Goal: Task Accomplishment & Management: Complete application form

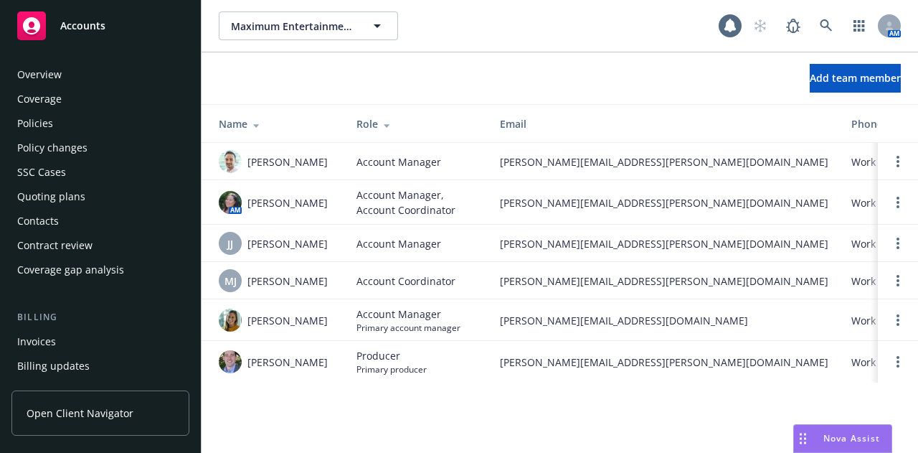
scroll to position [506, 0]
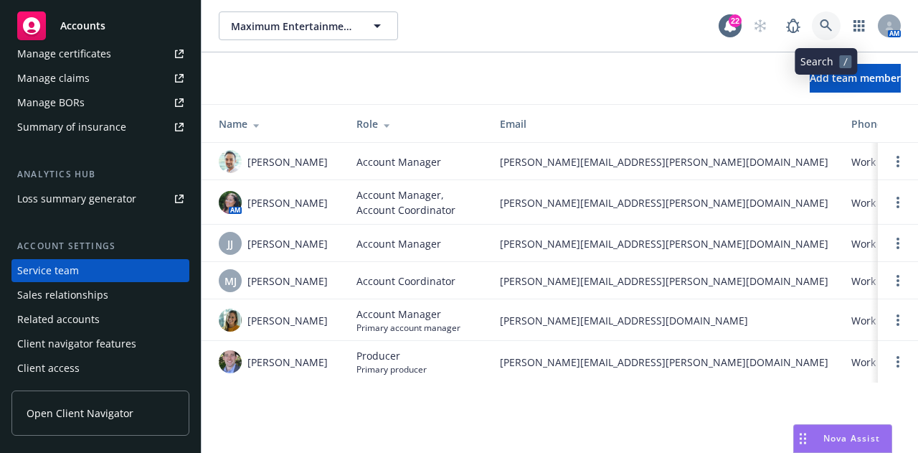
click at [830, 24] on icon at bounding box center [826, 25] width 13 height 13
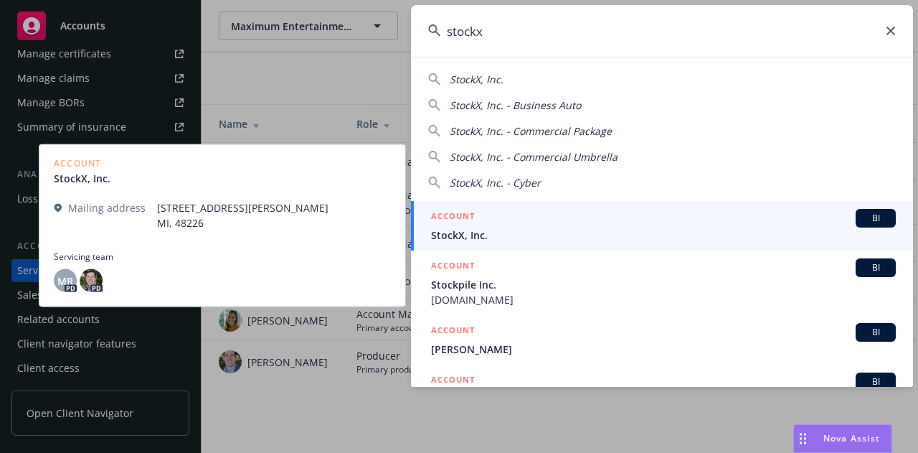
type input "stockx"
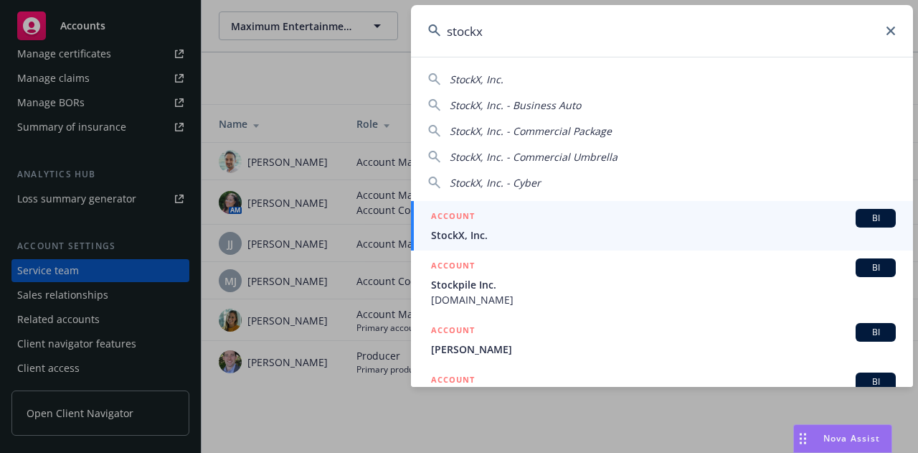
click at [643, 232] on span "StockX, Inc." at bounding box center [663, 234] width 465 height 15
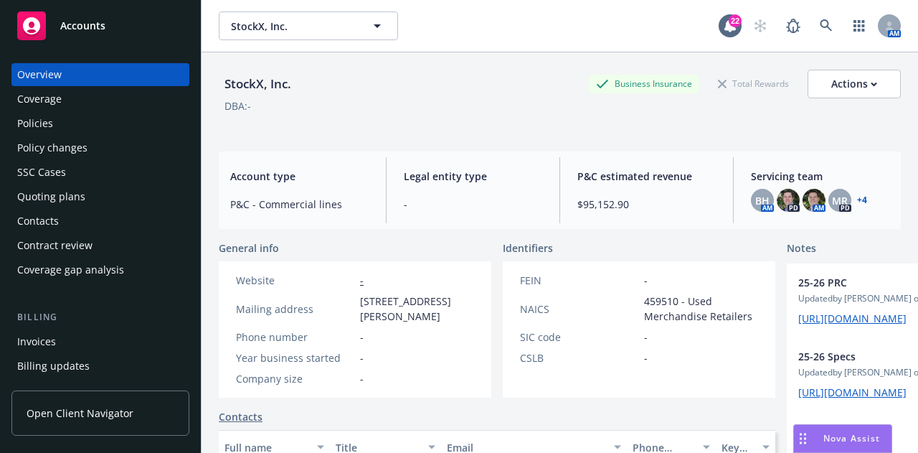
click at [152, 128] on div "Policies" at bounding box center [100, 123] width 166 height 23
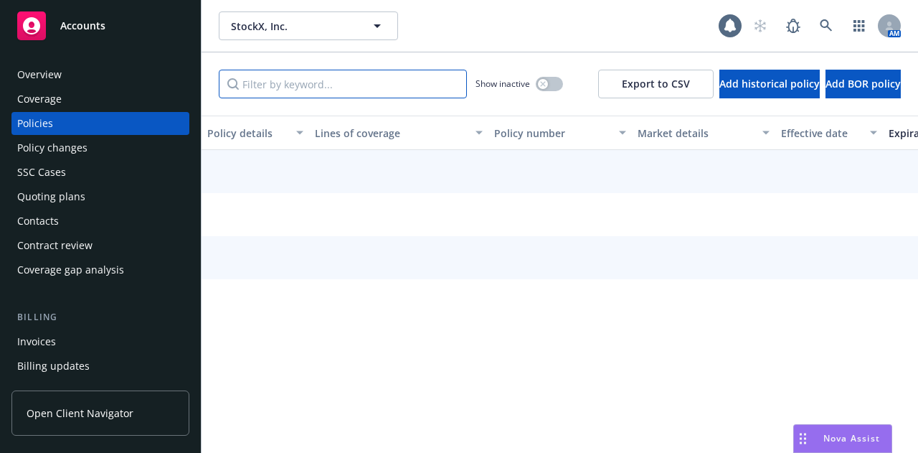
click at [392, 77] on input "Filter by keyword..." at bounding box center [343, 84] width 248 height 29
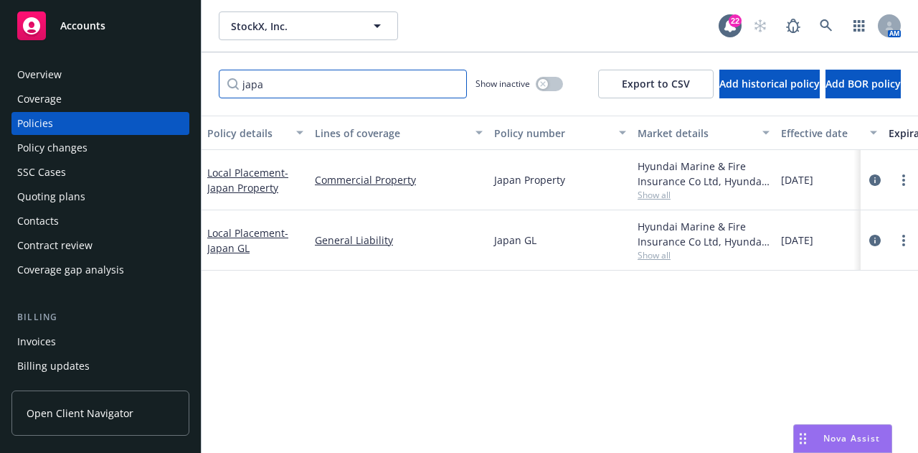
drag, startPoint x: 356, startPoint y: 80, endPoint x: 0, endPoint y: 53, distance: 356.9
click at [0, 53] on div "Accounts Overview Coverage Policies Policy changes SSC Cases Quoting plans Cont…" at bounding box center [459, 226] width 918 height 453
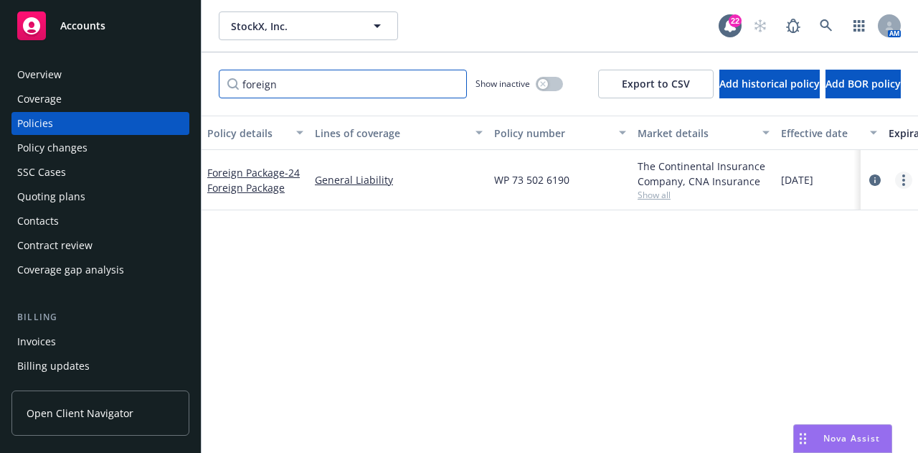
type input "foreign"
click at [899, 177] on link "more" at bounding box center [903, 179] width 17 height 17
click at [570, 269] on div "Policy details Lines of coverage Policy number Market details Effective date Ex…" at bounding box center [560, 279] width 717 height 326
click at [115, 193] on div "Quoting plans" at bounding box center [100, 196] width 166 height 23
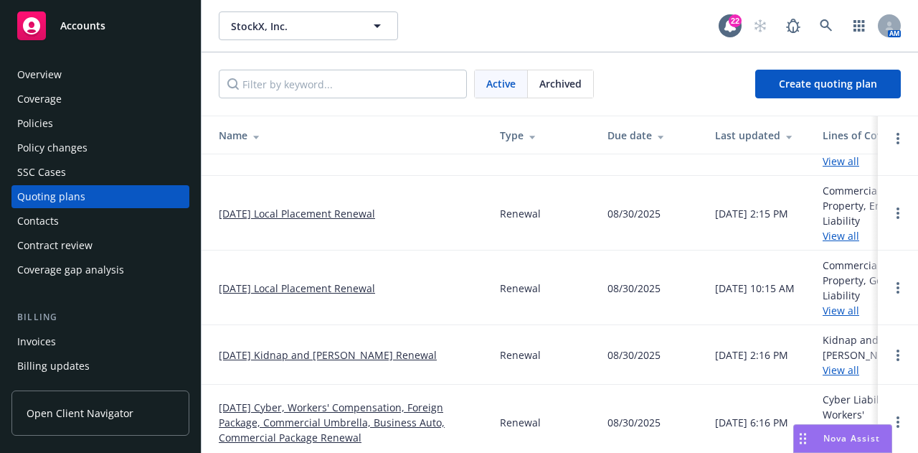
scroll to position [248, 0]
click at [369, 404] on link "08/31/25 Cyber, Workers' Compensation, Foreign Package, Commercial Umbrella, Bu…" at bounding box center [348, 420] width 258 height 45
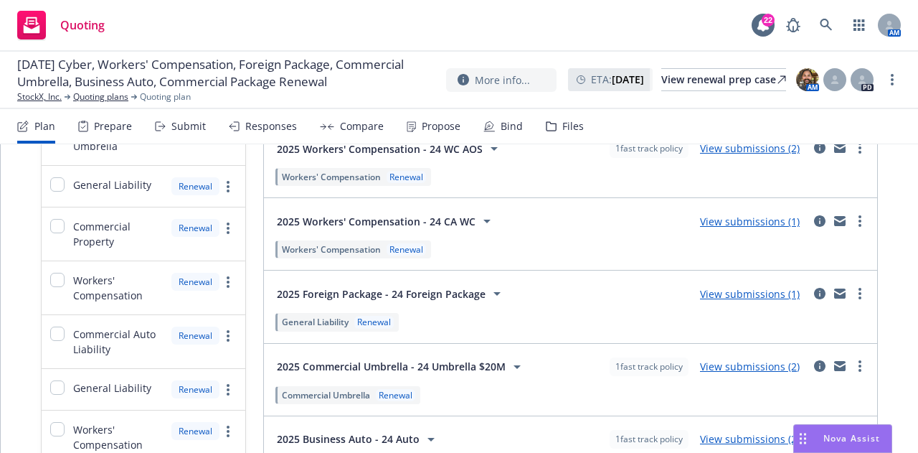
scroll to position [199, 0]
click at [859, 295] on icon "more" at bounding box center [860, 293] width 3 height 11
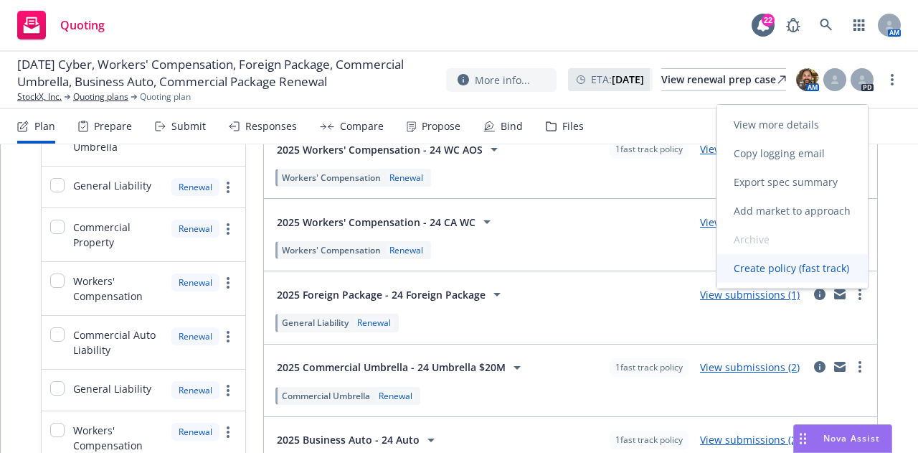
click at [823, 270] on span "Create policy (fast track)" at bounding box center [792, 268] width 150 height 14
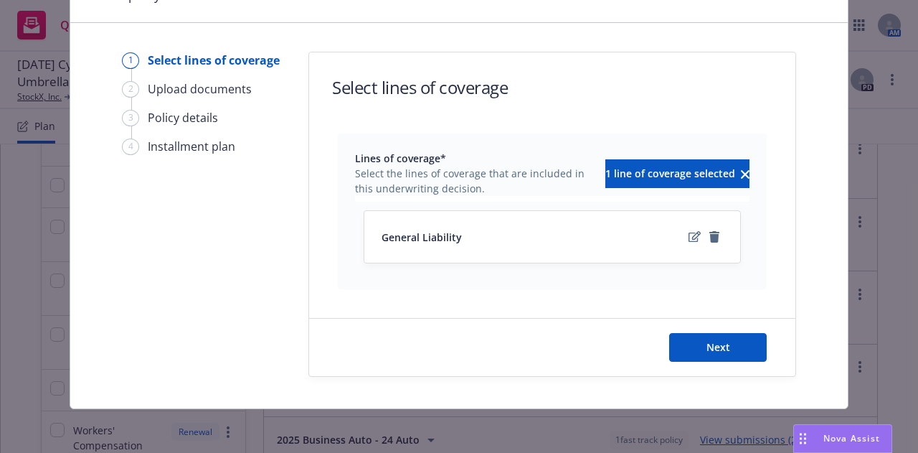
scroll to position [0, 0]
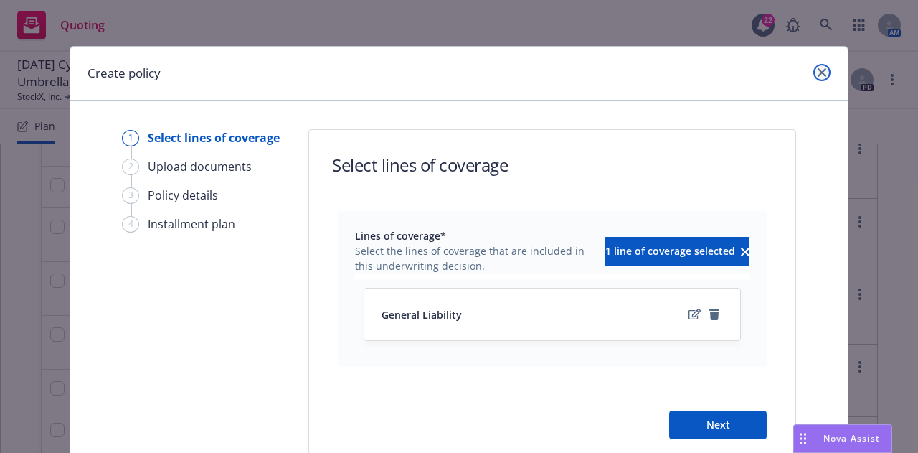
click at [818, 70] on icon "close" at bounding box center [822, 72] width 9 height 9
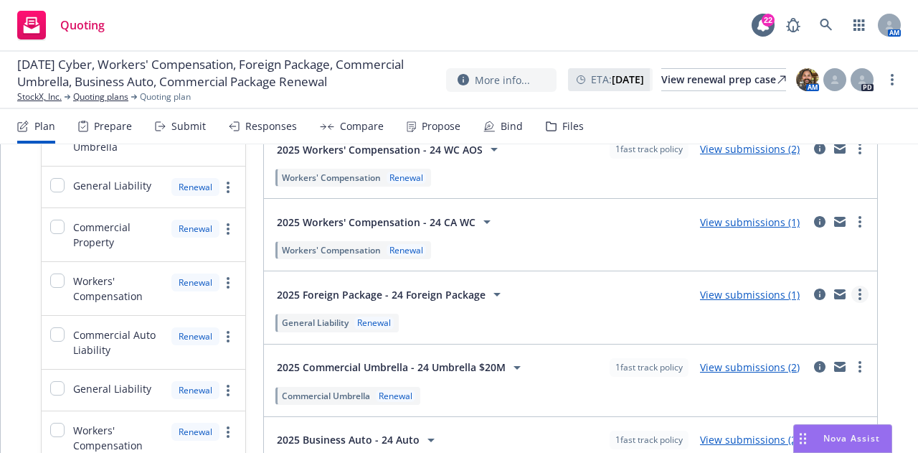
click at [859, 293] on circle "more" at bounding box center [860, 294] width 3 height 3
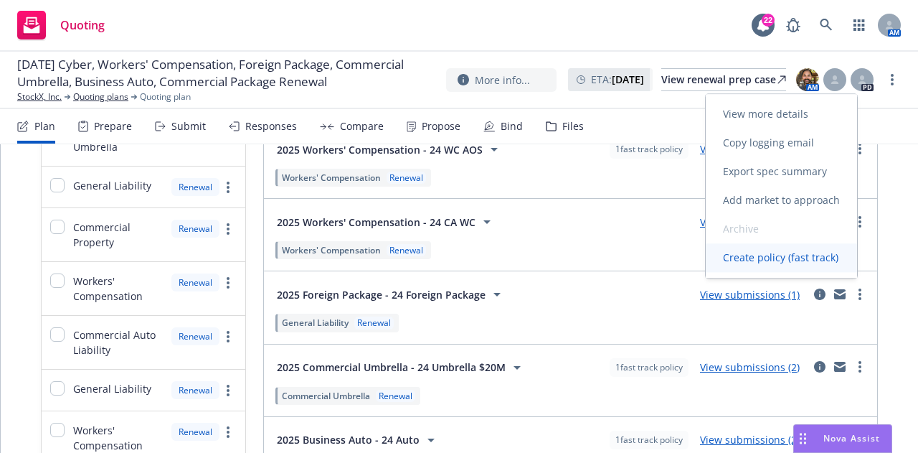
click at [786, 255] on span "Create policy (fast track)" at bounding box center [781, 257] width 150 height 14
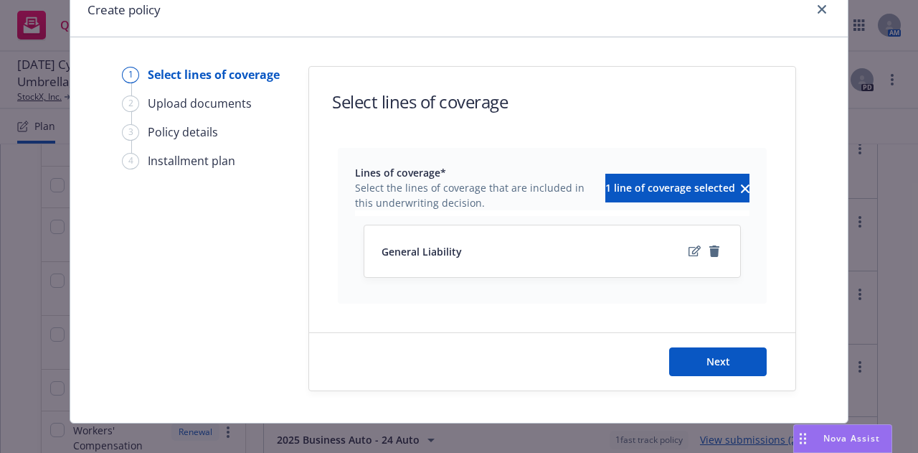
scroll to position [77, 0]
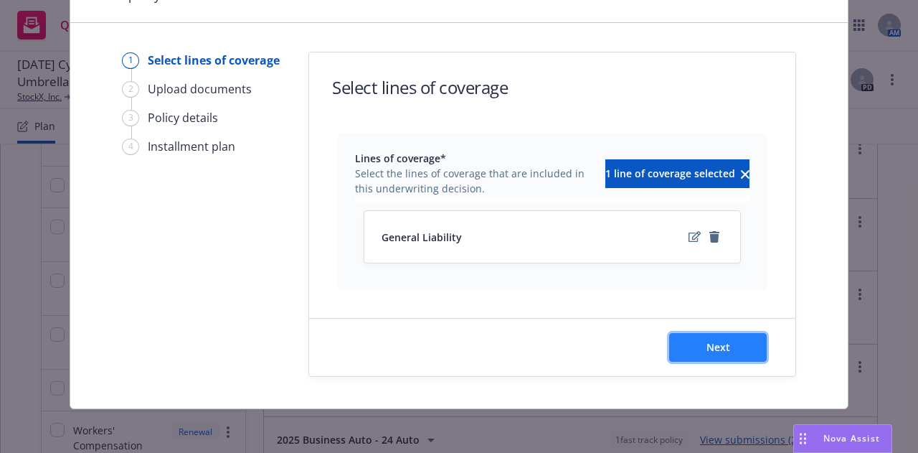
click at [722, 338] on button "Next" at bounding box center [718, 347] width 98 height 29
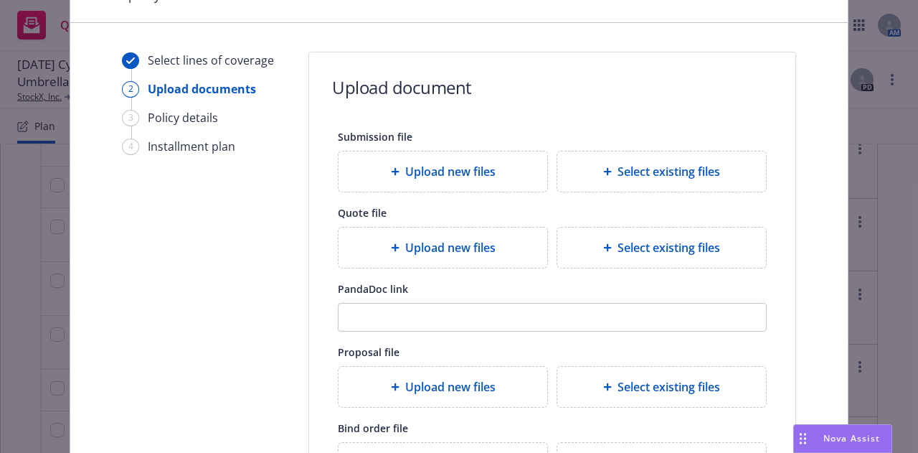
scroll to position [271, 0]
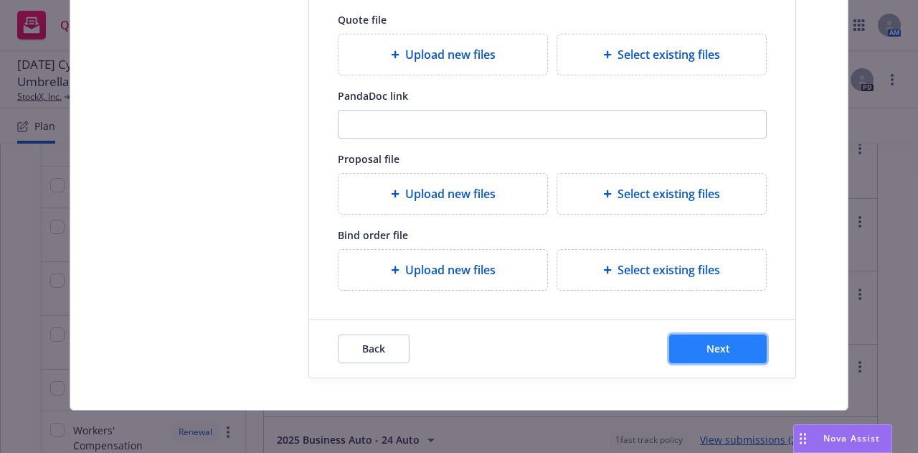
click at [733, 349] on button "Next" at bounding box center [718, 348] width 98 height 29
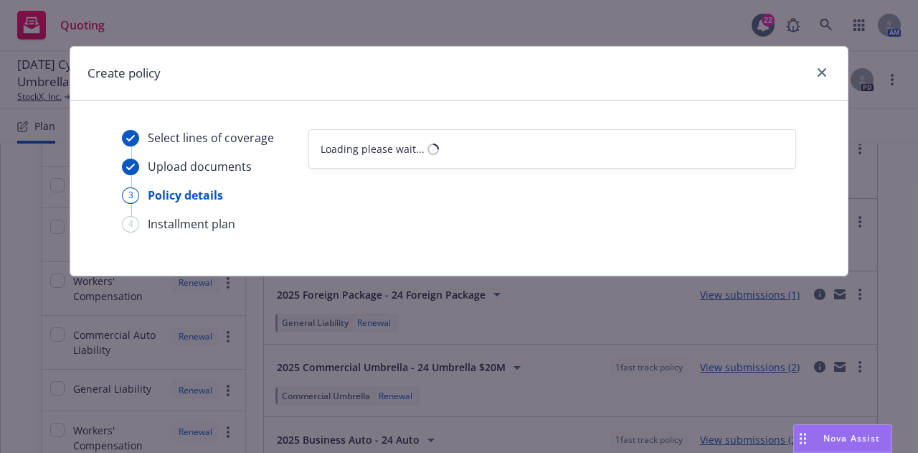
scroll to position [0, 0]
select select "12"
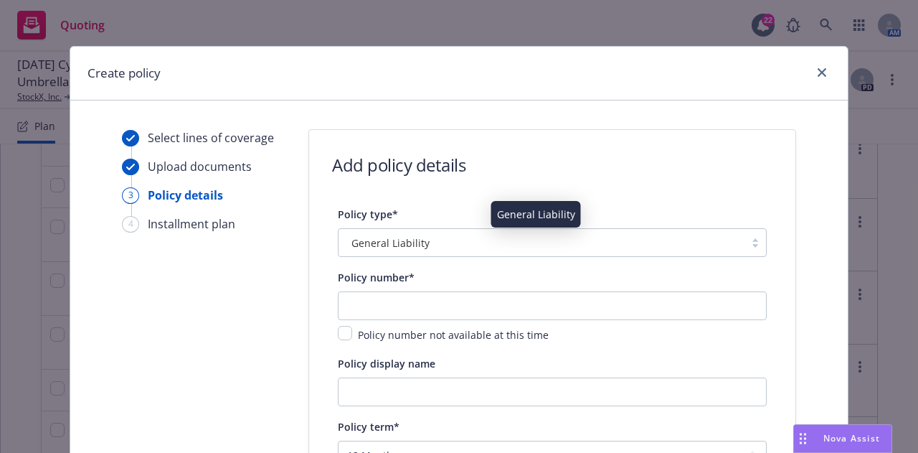
click at [603, 240] on div "General Liability" at bounding box center [542, 242] width 392 height 15
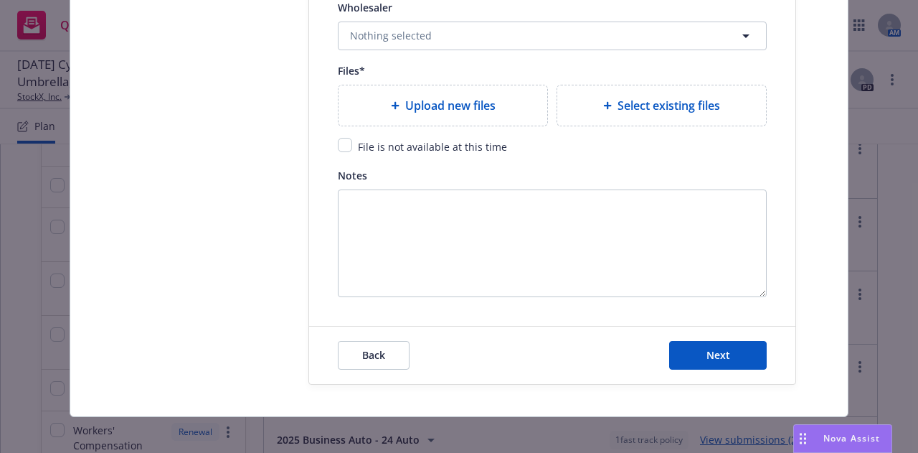
scroll to position [1734, 0]
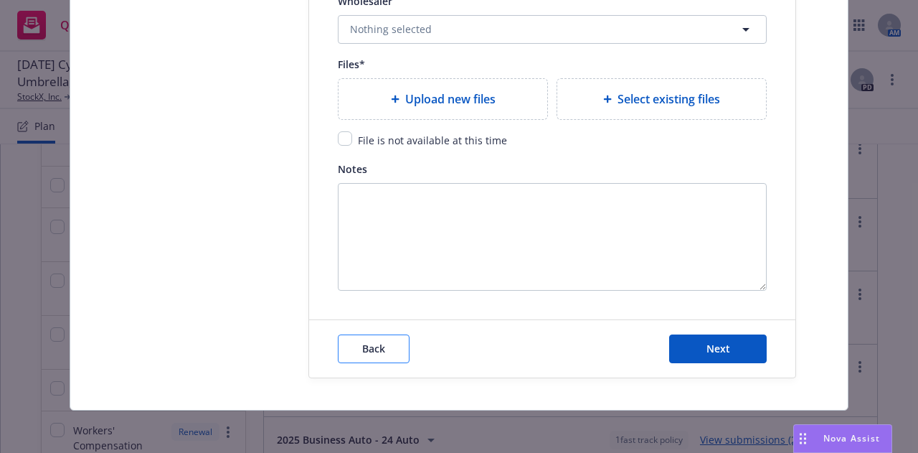
type input "forei"
click at [379, 351] on span "Back" at bounding box center [373, 349] width 23 height 14
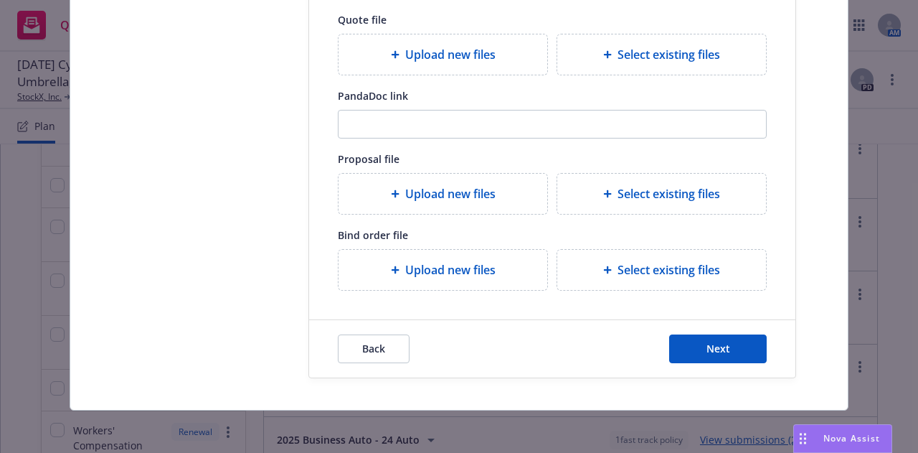
scroll to position [0, 0]
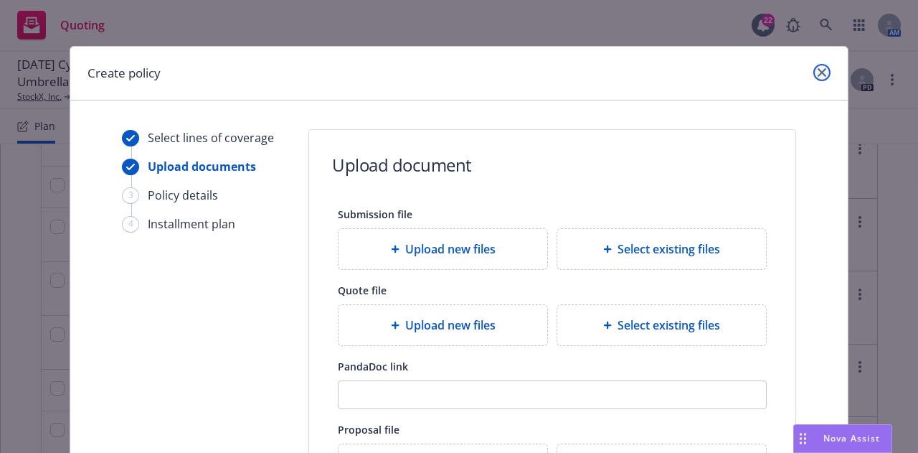
click at [818, 68] on icon "close" at bounding box center [822, 72] width 9 height 9
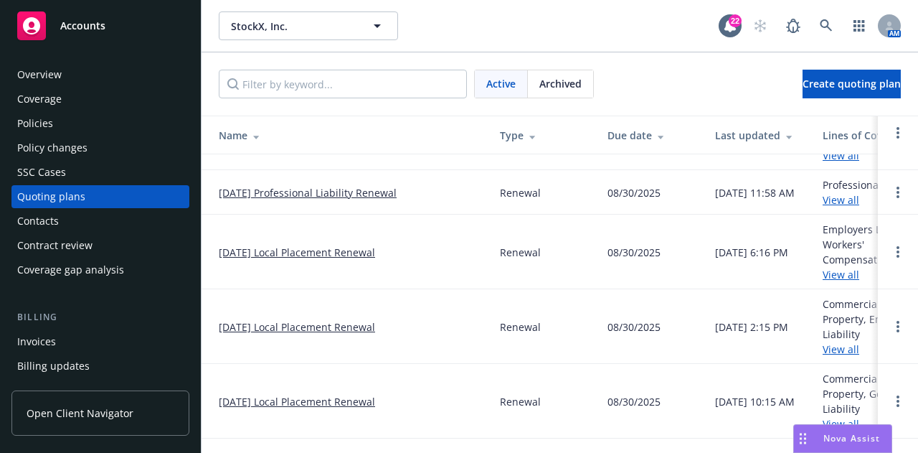
scroll to position [248, 0]
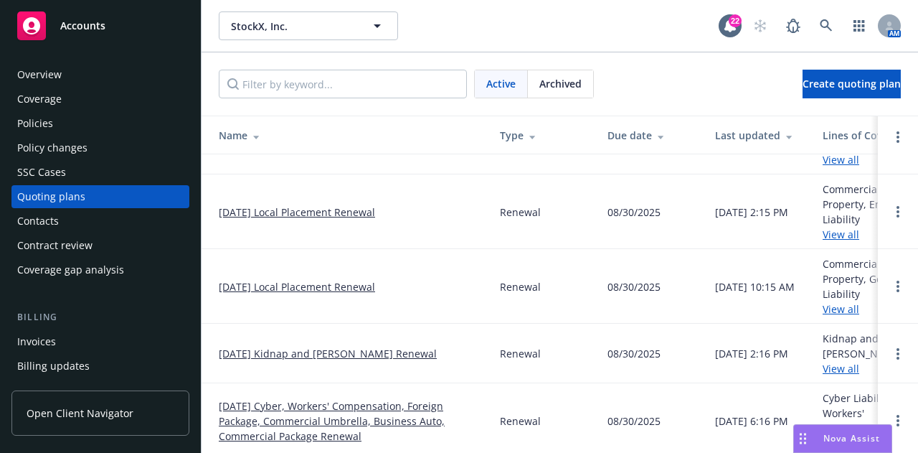
click at [323, 398] on link "[DATE] Cyber, Workers' Compensation, Foreign Package, Commercial Umbrella, Busi…" at bounding box center [348, 420] width 258 height 45
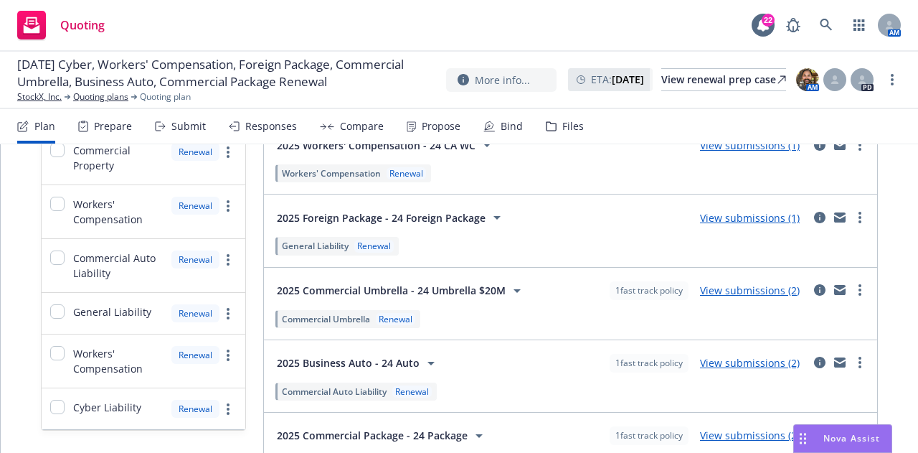
scroll to position [275, 0]
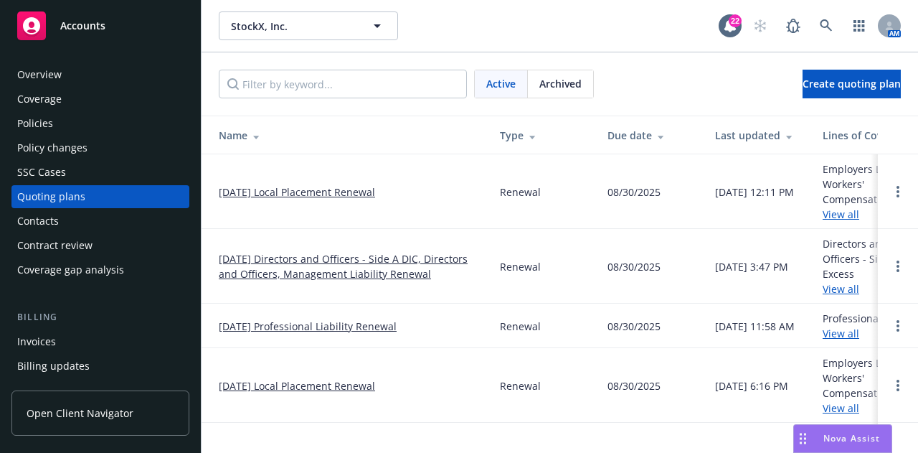
click at [333, 187] on link "[DATE] Local Placement Renewal" at bounding box center [297, 191] width 156 height 15
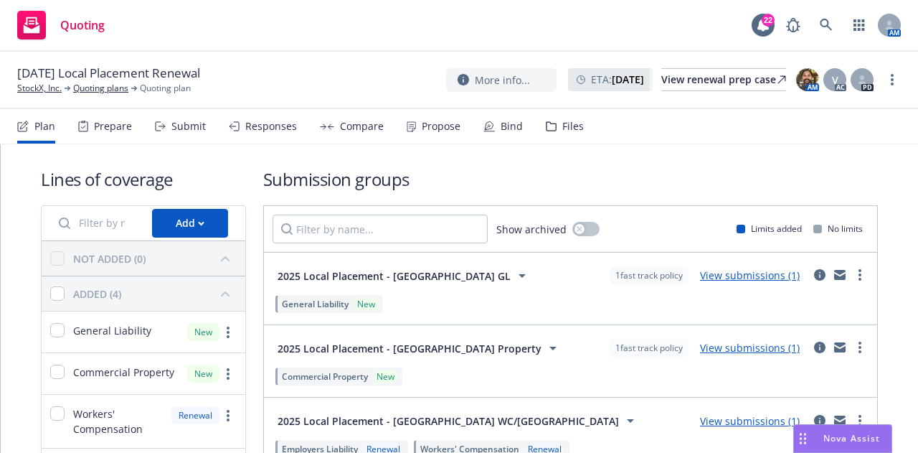
scroll to position [111, 0]
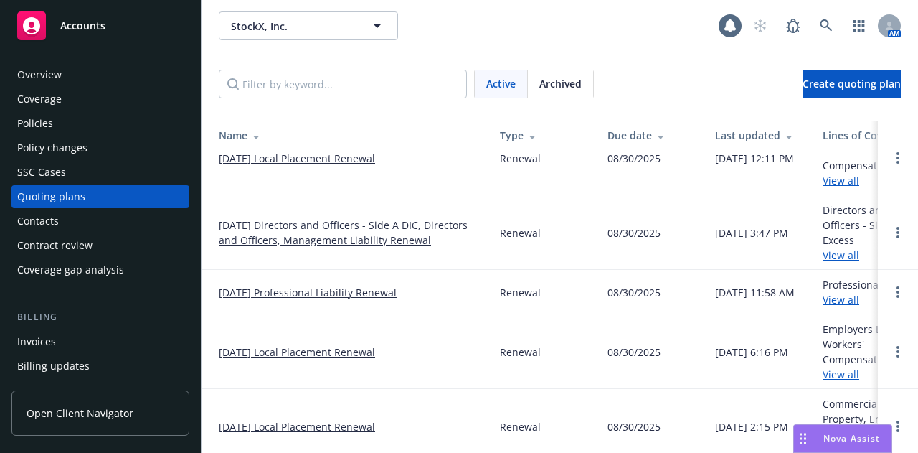
scroll to position [34, 0]
click at [343, 345] on link "[DATE] Local Placement Renewal" at bounding box center [297, 351] width 156 height 15
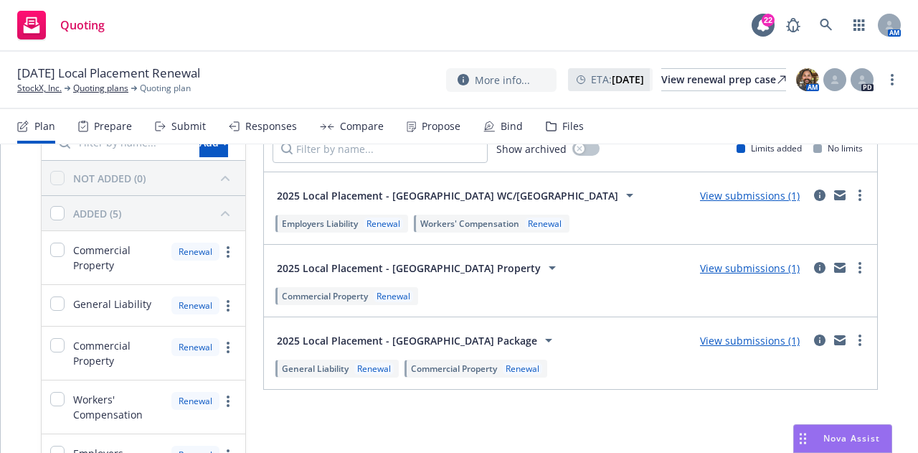
scroll to position [89, 0]
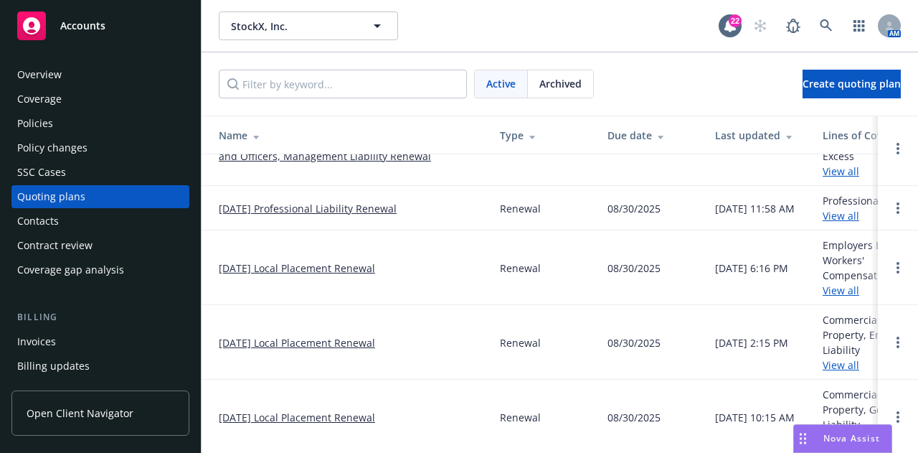
scroll to position [221, 0]
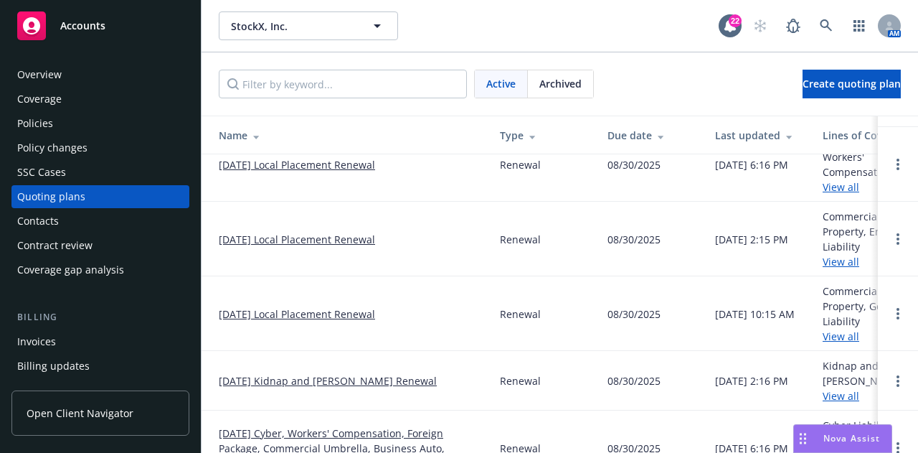
click at [323, 238] on link "[DATE] Local Placement Renewal" at bounding box center [297, 239] width 156 height 15
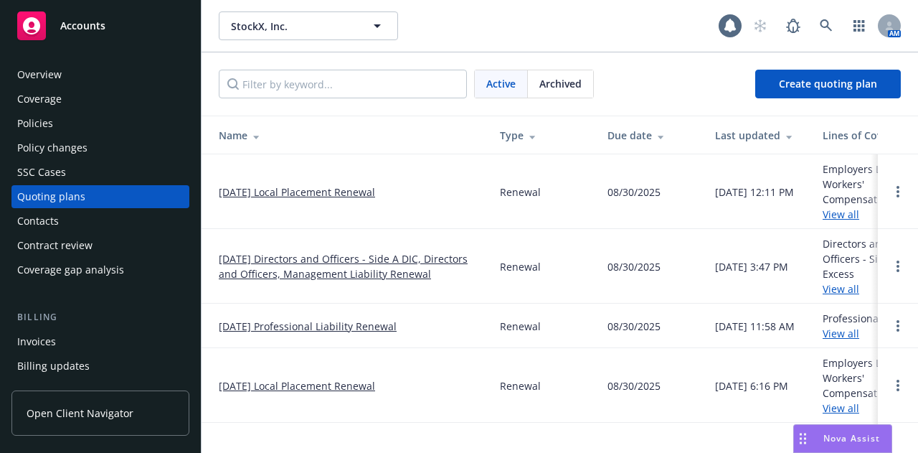
scroll to position [248, 0]
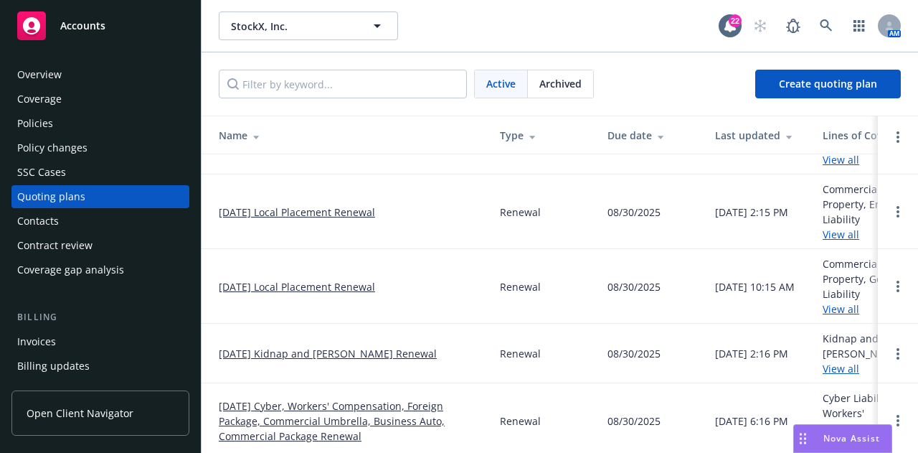
click at [359, 281] on link "08/31/25 Local Placement Renewal" at bounding box center [297, 286] width 156 height 15
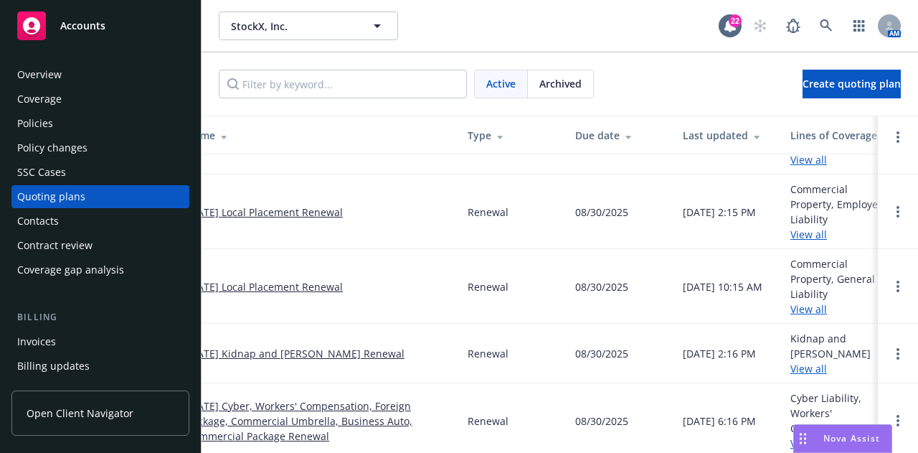
scroll to position [248, 0]
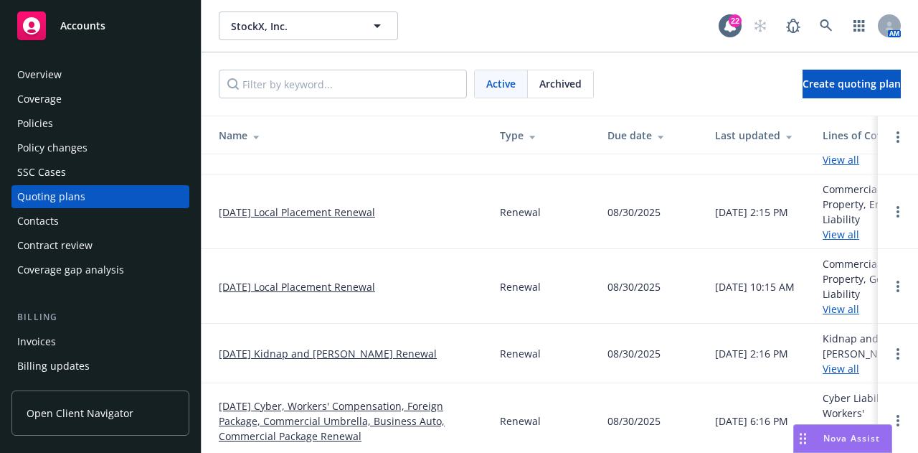
click at [395, 401] on link "08/31/25 Cyber, Workers' Compensation, Foreign Package, Commercial Umbrella, Bu…" at bounding box center [348, 420] width 258 height 45
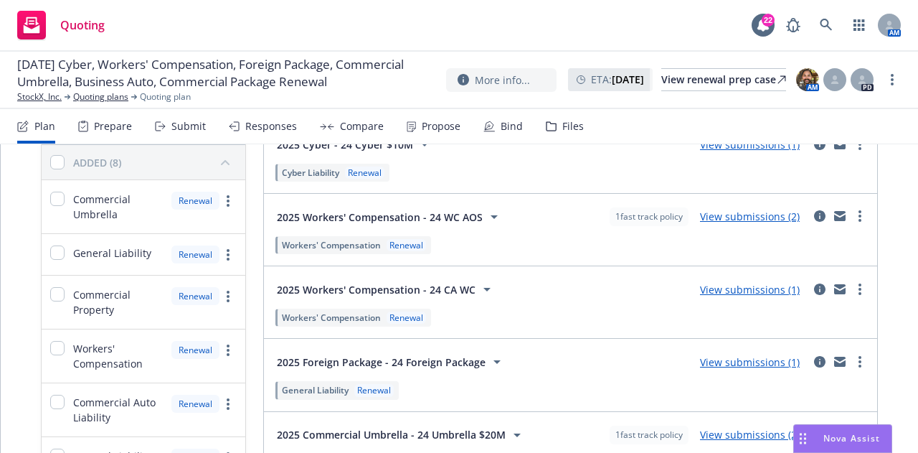
scroll to position [132, 0]
click at [852, 360] on link "more" at bounding box center [860, 360] width 17 height 17
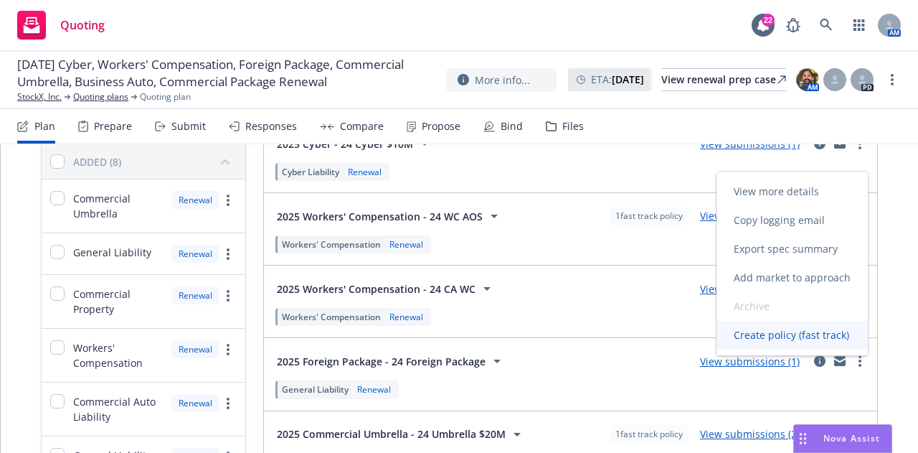
click at [811, 339] on span "Create policy (fast track)" at bounding box center [792, 335] width 150 height 14
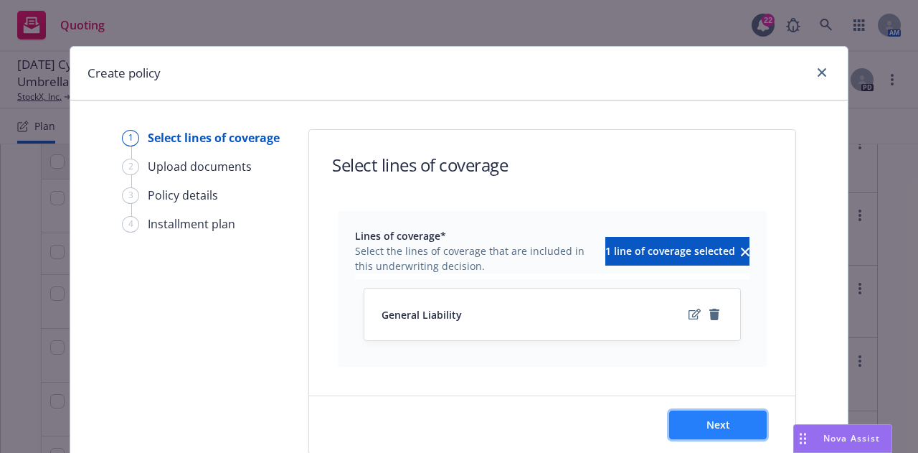
click at [724, 426] on span "Next" at bounding box center [719, 425] width 24 height 14
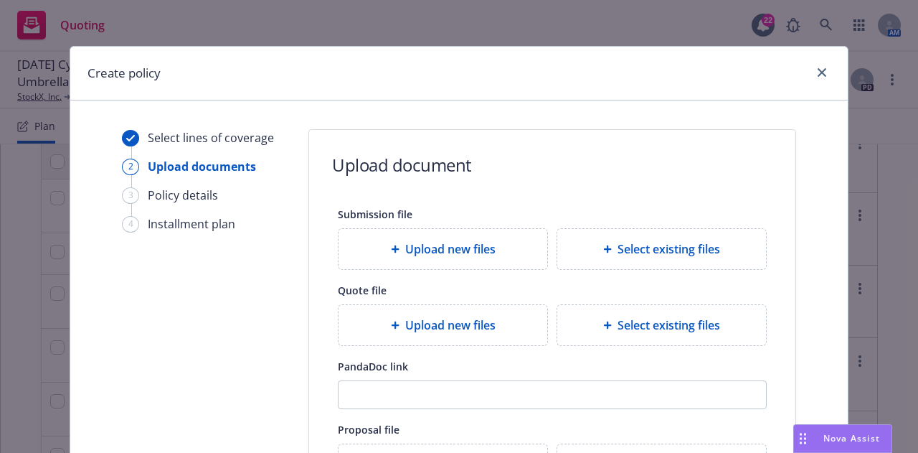
scroll to position [271, 0]
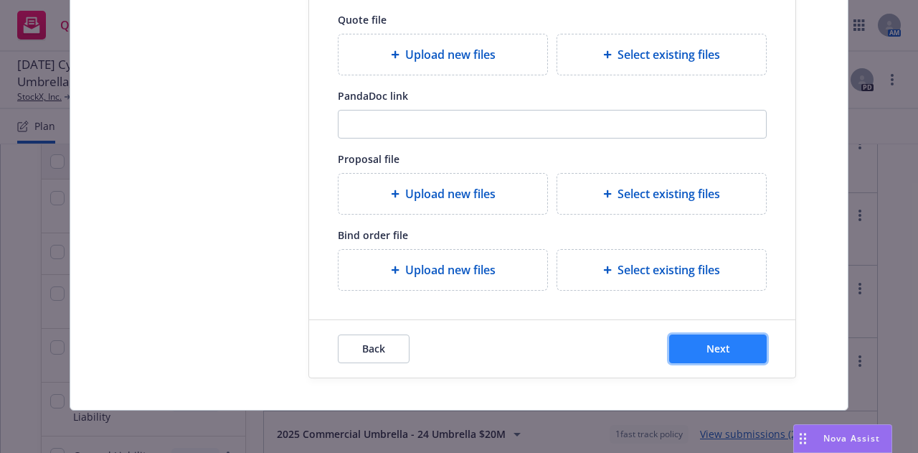
click at [707, 344] on span "Next" at bounding box center [719, 349] width 24 height 14
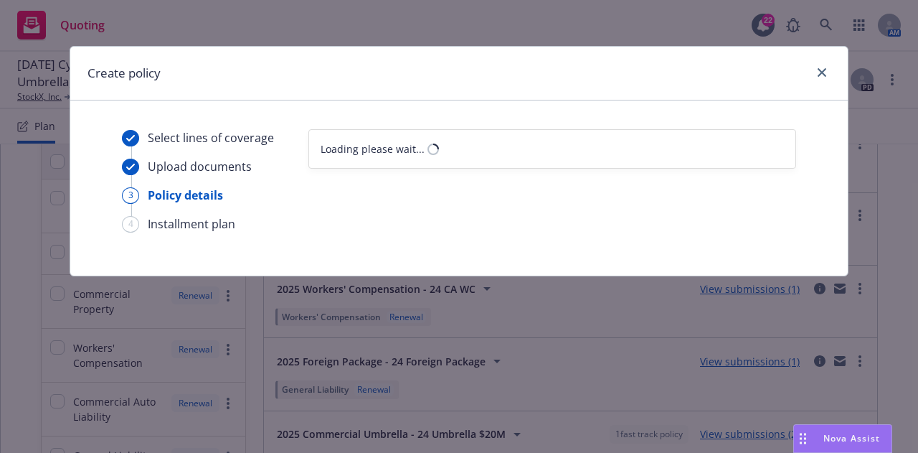
scroll to position [0, 0]
select select "12"
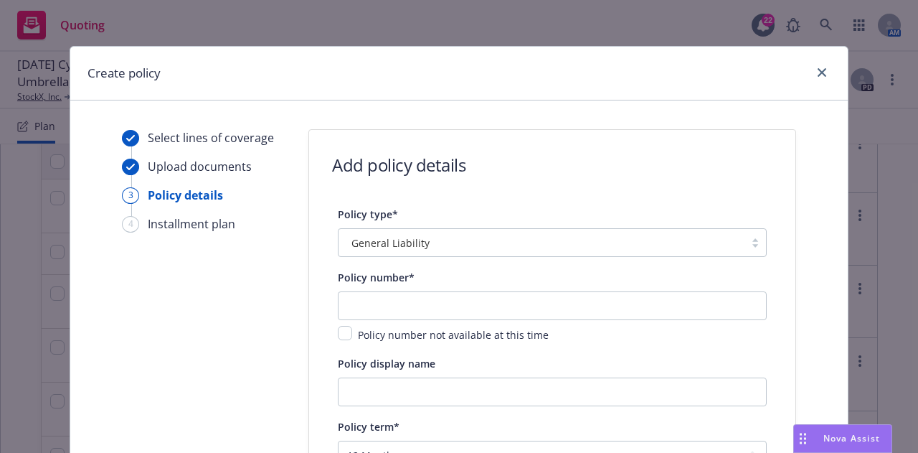
click at [558, 249] on div "General Liability" at bounding box center [542, 242] width 392 height 15
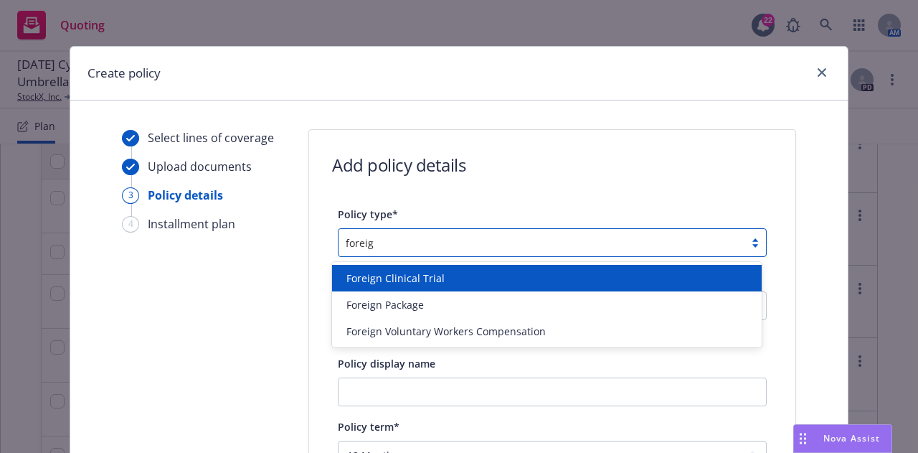
type input "foreign"
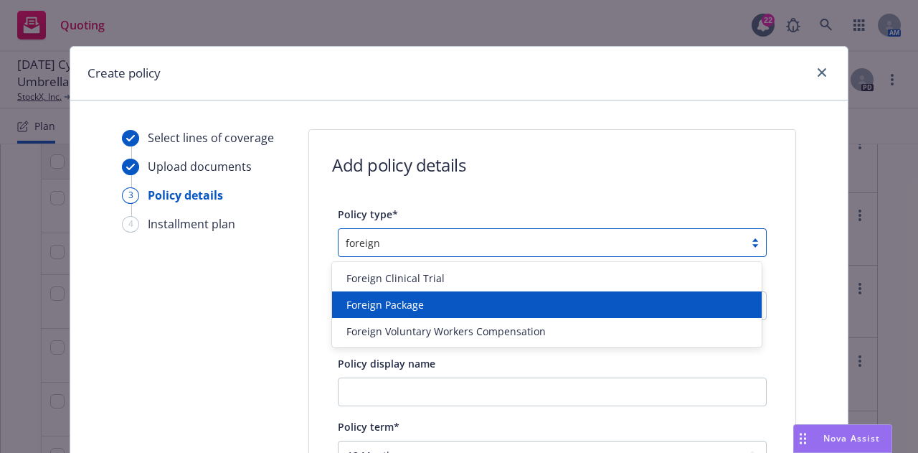
click at [736, 302] on div "Foreign Package" at bounding box center [547, 304] width 413 height 15
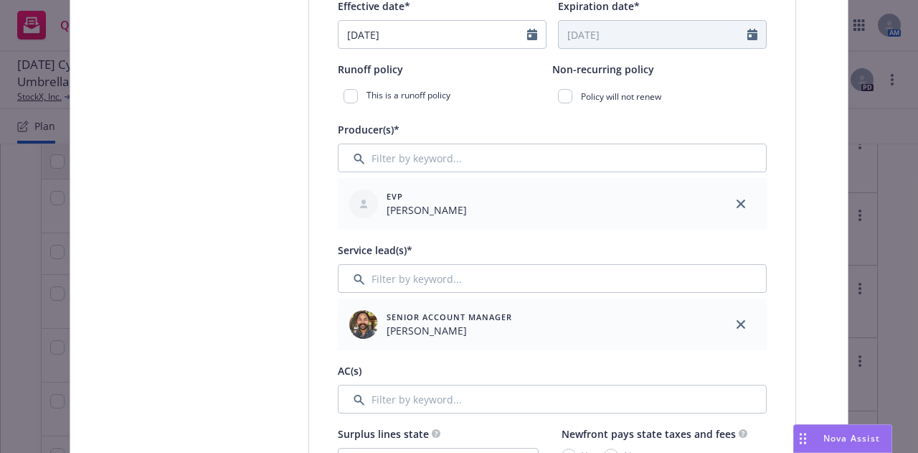
scroll to position [583, 0]
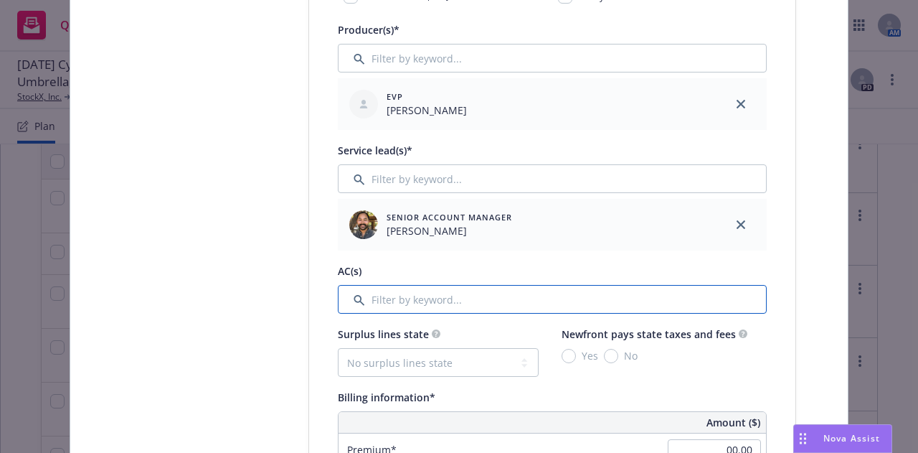
click at [719, 291] on input "Filter by keyword..." at bounding box center [552, 299] width 429 height 29
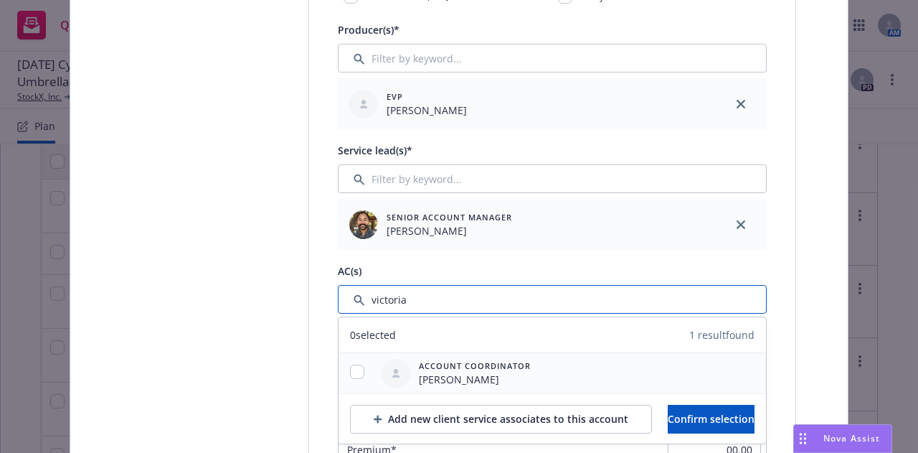
type input "victoria"
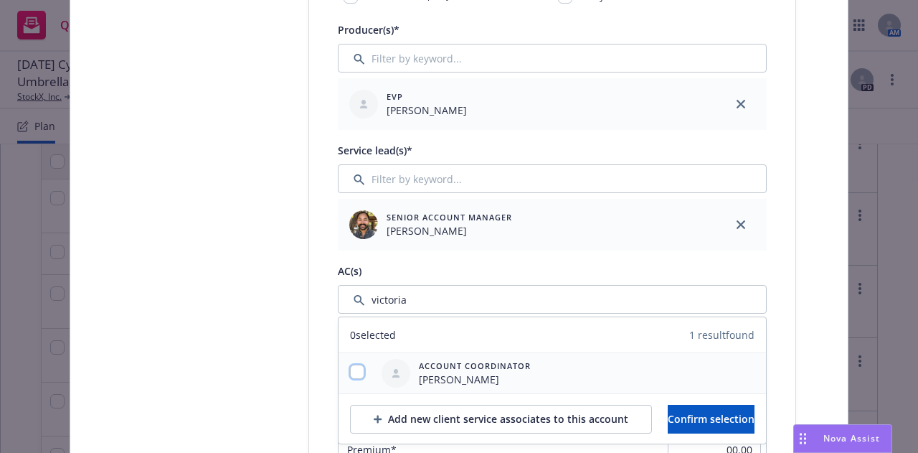
click at [350, 367] on input "checkbox" at bounding box center [357, 372] width 14 height 14
checkbox input "true"
click at [718, 413] on span "Confirm selection" at bounding box center [711, 419] width 87 height 14
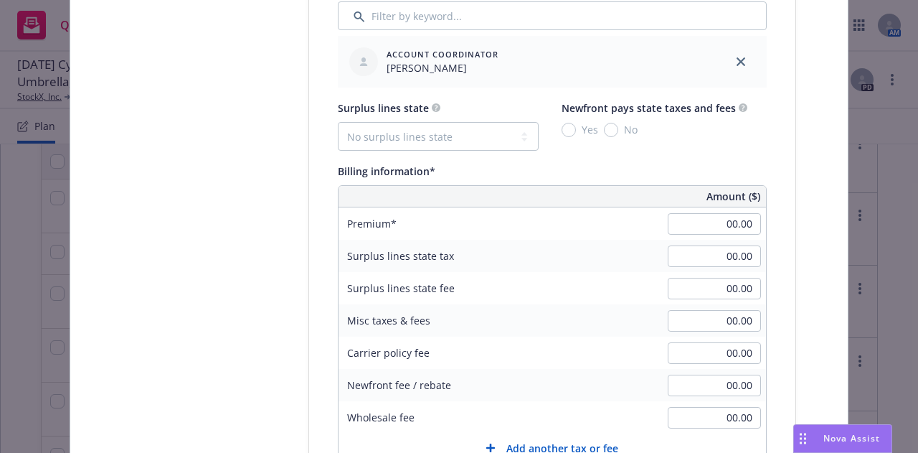
scroll to position [869, 0]
click at [695, 233] on div "00.00" at bounding box center [714, 222] width 103 height 32
click at [699, 232] on div "00.00" at bounding box center [714, 222] width 103 height 32
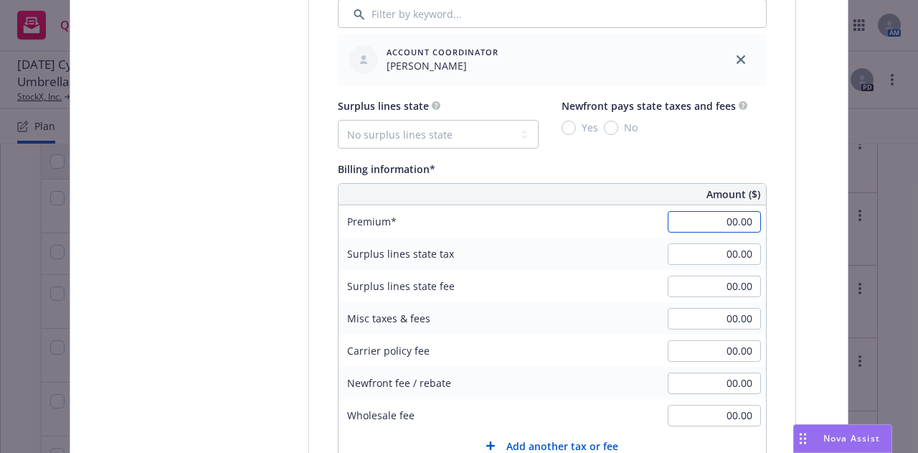
click at [707, 223] on input "00.00" at bounding box center [714, 222] width 93 height 22
type input "21,238.00"
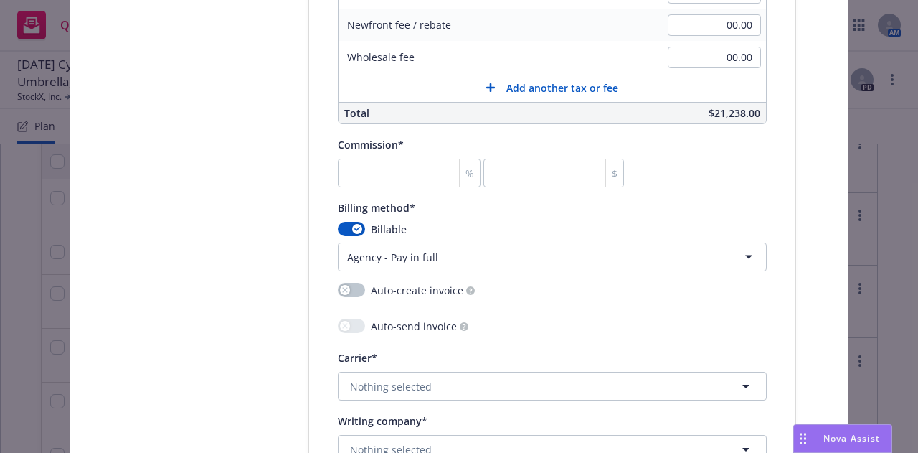
scroll to position [1228, 0]
click at [422, 163] on input "number" at bounding box center [409, 172] width 143 height 29
type input "1"
type input "212.38"
type input "15"
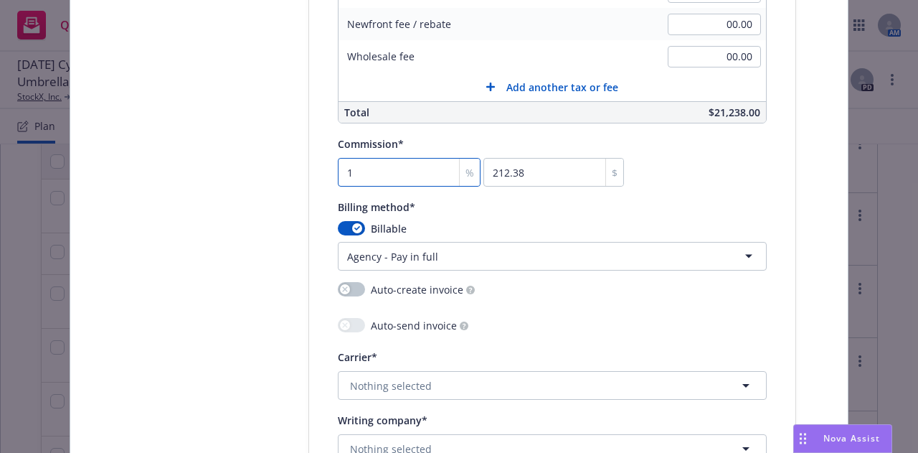
type input "3185.7"
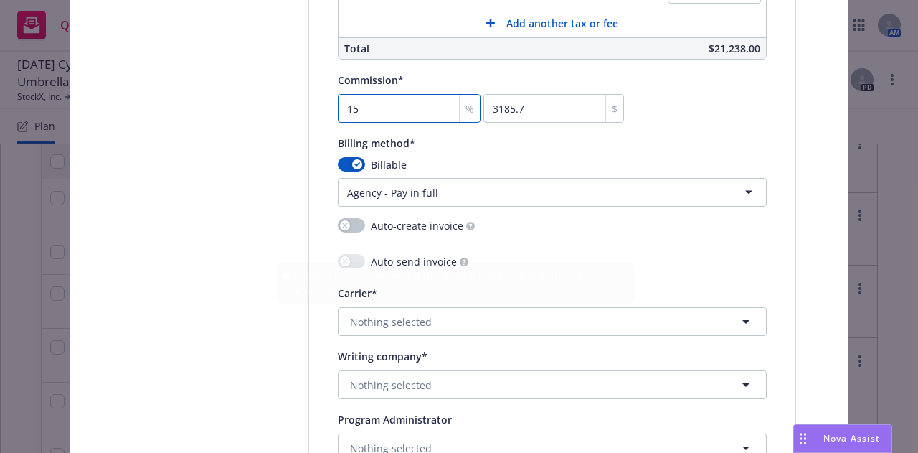
scroll to position [1295, 0]
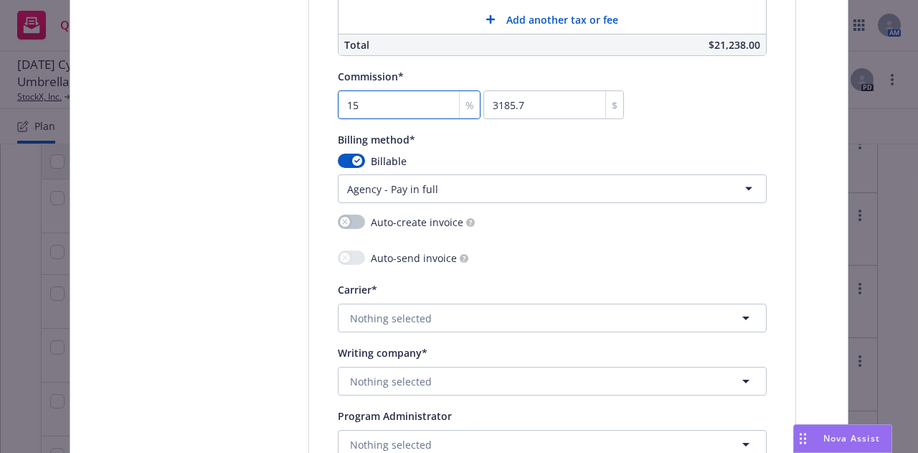
type input "15"
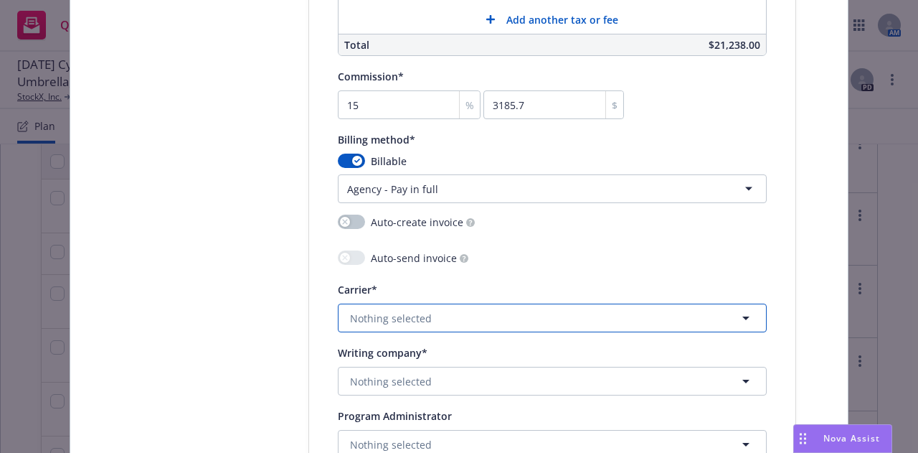
click at [687, 328] on button "Nothing selected" at bounding box center [552, 318] width 429 height 29
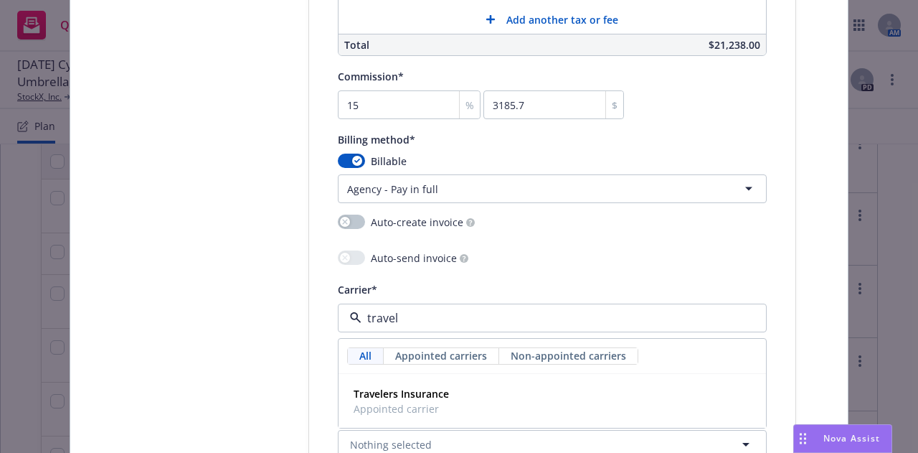
type input "travele"
click at [668, 403] on div "Travelers Insurance Appointed carrier" at bounding box center [552, 401] width 409 height 36
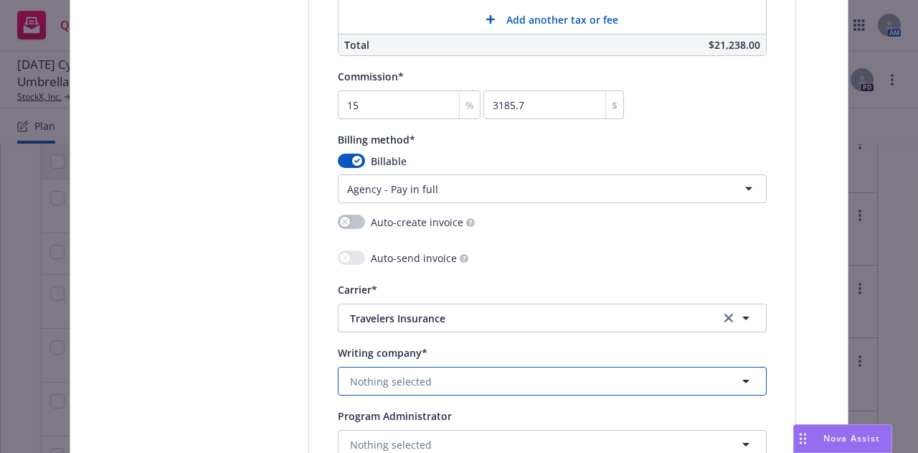
click at [533, 375] on button "Nothing selected" at bounding box center [552, 381] width 429 height 29
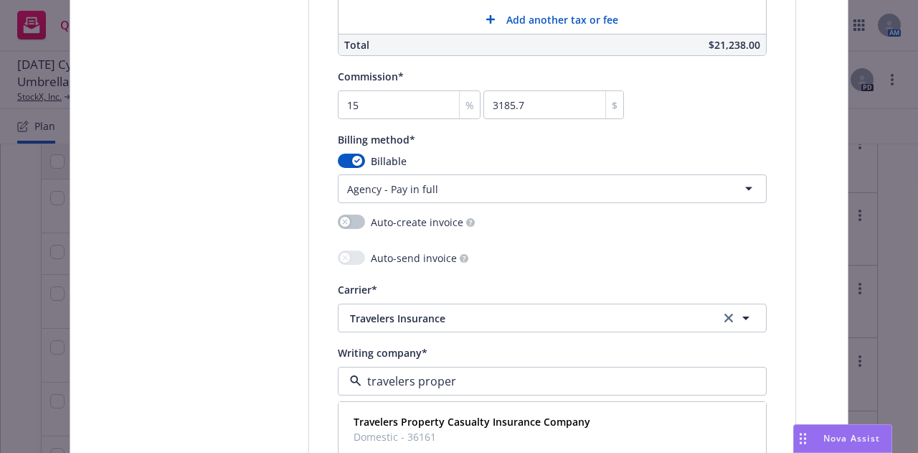
type input "travelers propery"
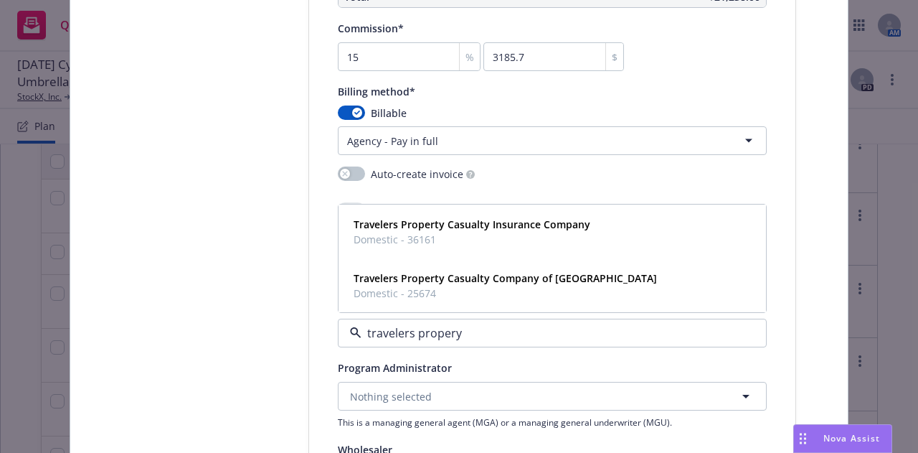
scroll to position [1344, 0]
click at [570, 282] on span "Travelers Property Casualty Company of [GEOGRAPHIC_DATA]" at bounding box center [506, 277] width 304 height 15
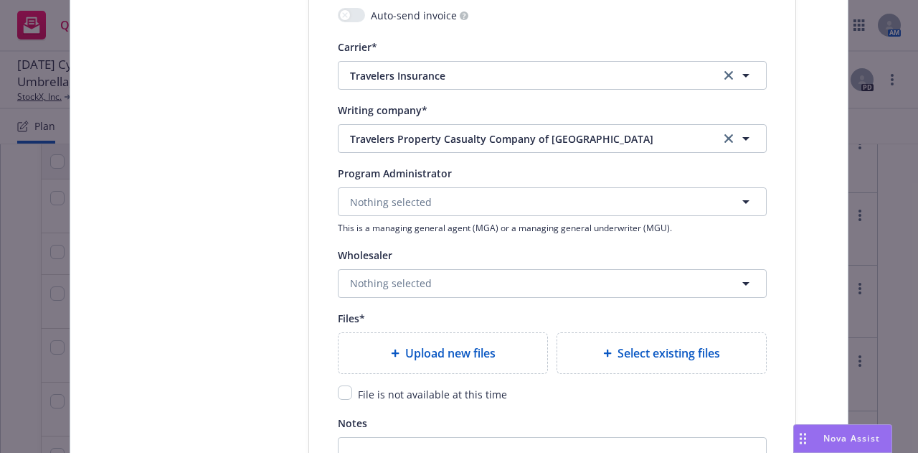
scroll to position [1668, 0]
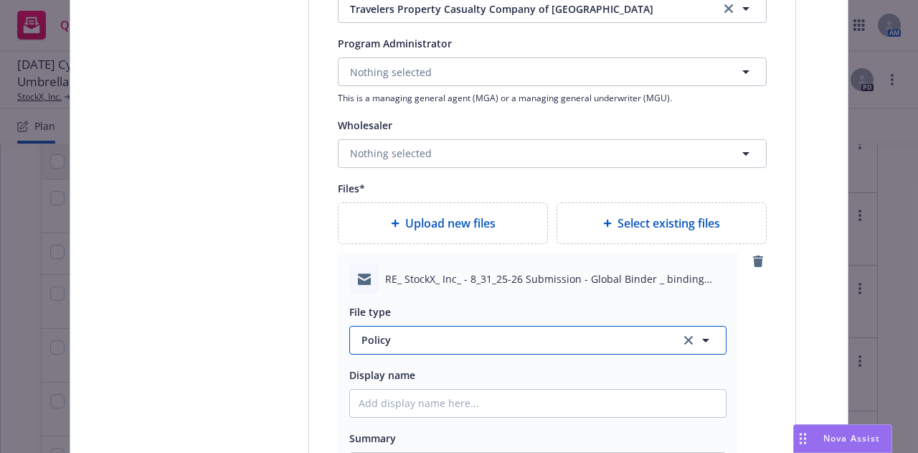
click at [502, 346] on button "Policy" at bounding box center [537, 340] width 377 height 29
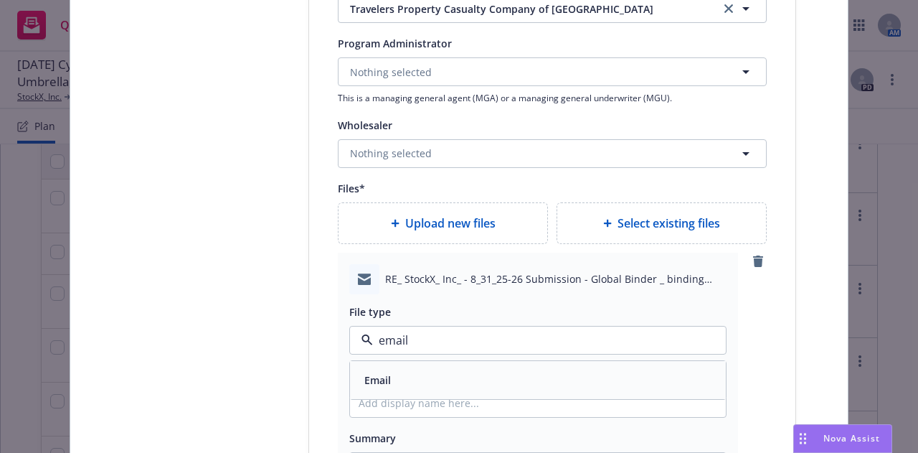
type input "email"
click at [566, 405] on input "Policy display name" at bounding box center [538, 403] width 376 height 27
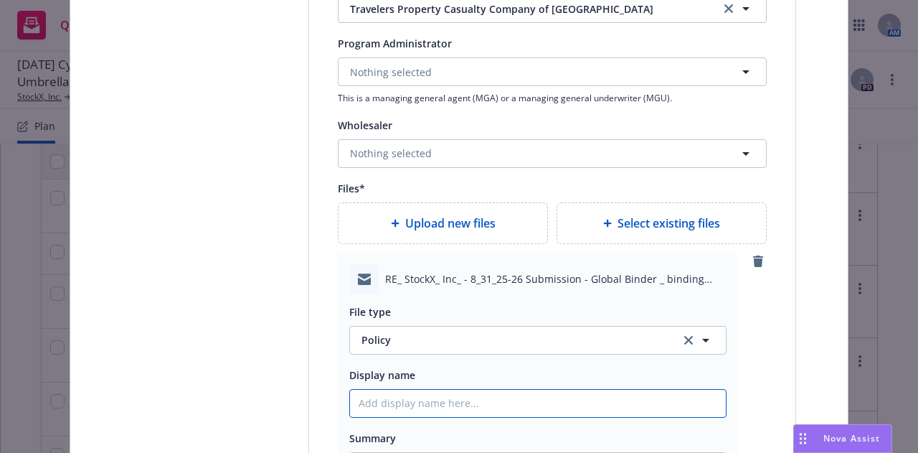
type textarea "x"
type input "2"
type textarea "x"
type input "25-"
type textarea "x"
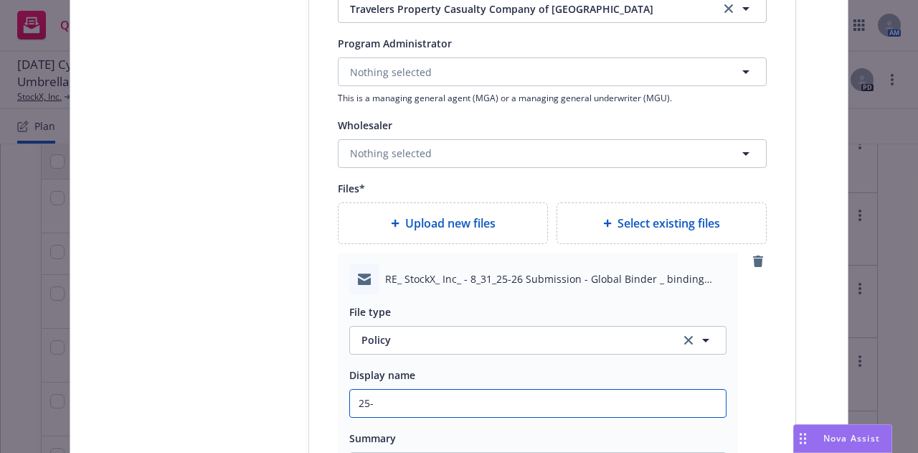
type input "25-2"
type textarea "x"
type input "25-26"
type textarea "x"
type input "25-26"
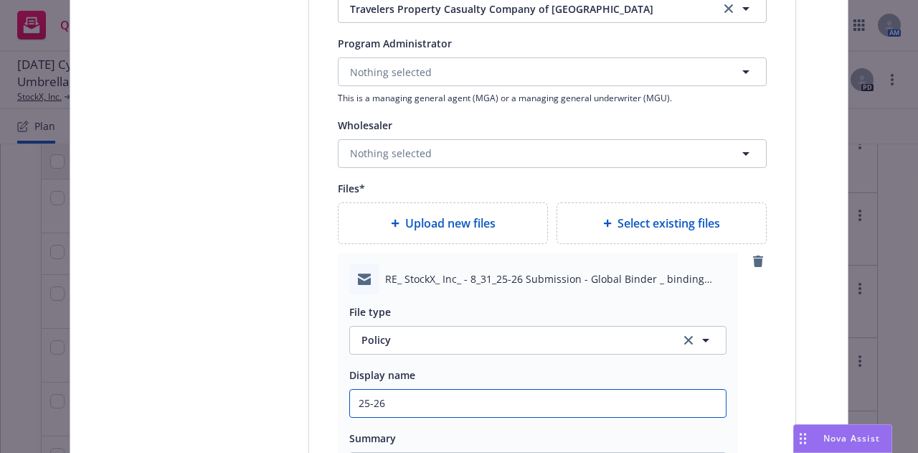
type textarea "x"
type input "25-26 FP"
type textarea "x"
type input "25-26 FPKG"
type textarea "x"
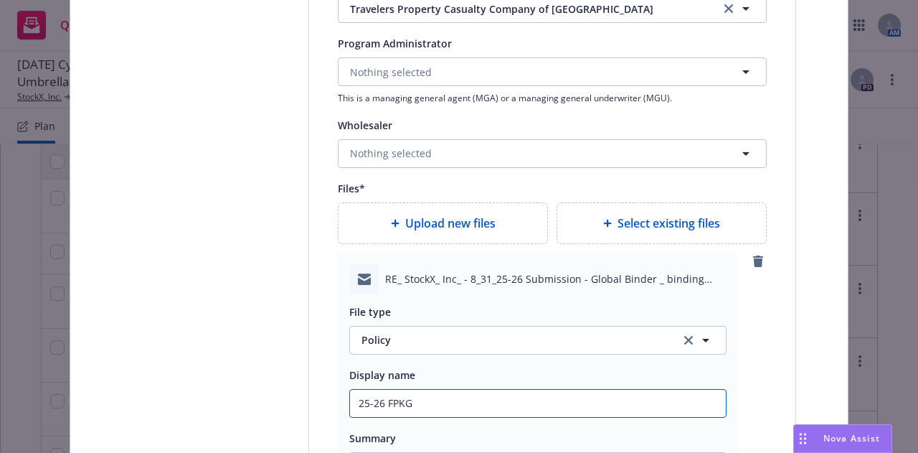
type input "25-26 FPKG"
type textarea "x"
type input "25-26 FPKG B"
type textarea "x"
type input "25-26 FPKG Bin"
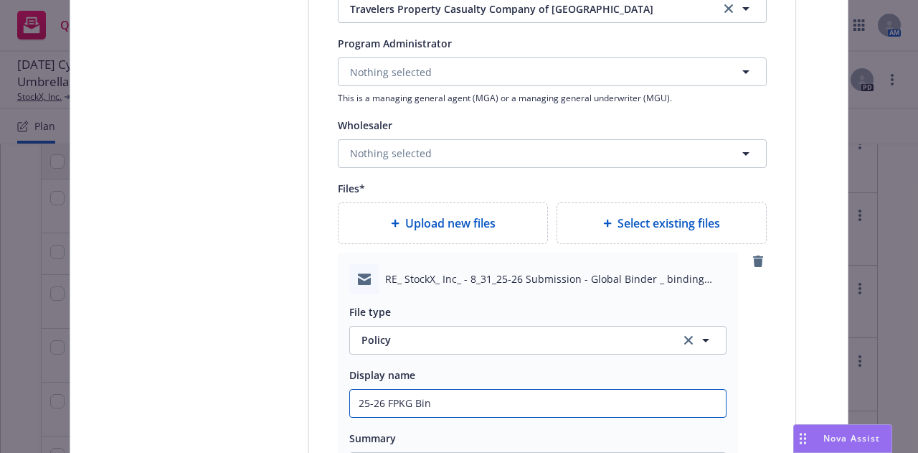
type textarea "x"
type input "25-26 FPKG Bind"
type textarea "x"
type input "25-26 FPKG Bind"
type textarea "x"
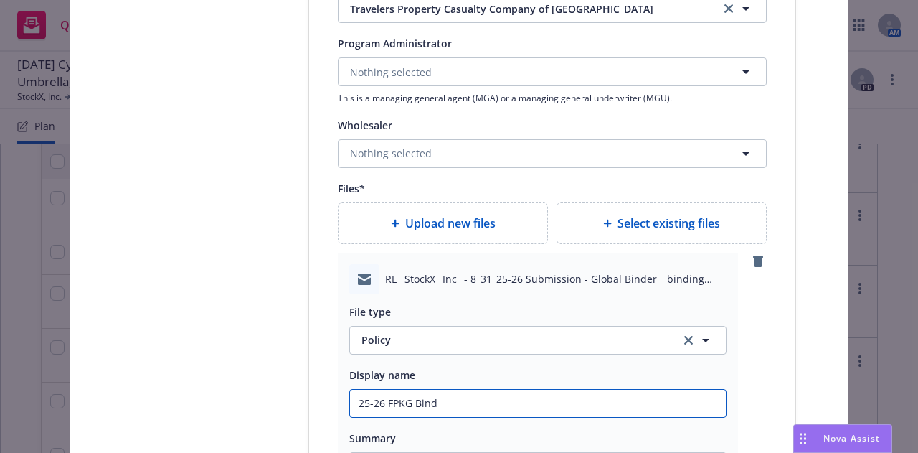
type input "25-26 FPKG Bind I"
type textarea "x"
type input "25-26 FPKG Bind In"
type textarea "x"
type input "25-26 FPKG Bind Info"
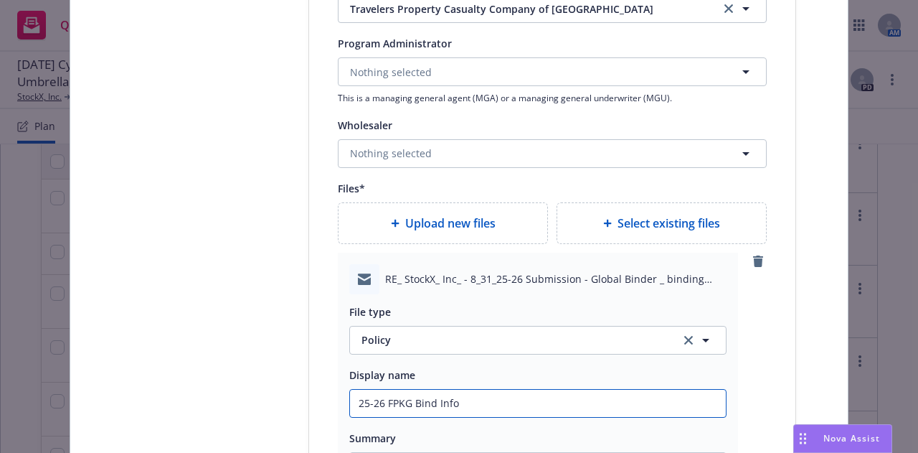
type textarea "x"
type input "25-26 FPKG Bind Info"
type textarea "x"
type input "25-26 FPKG Bind Info f"
type textarea "x"
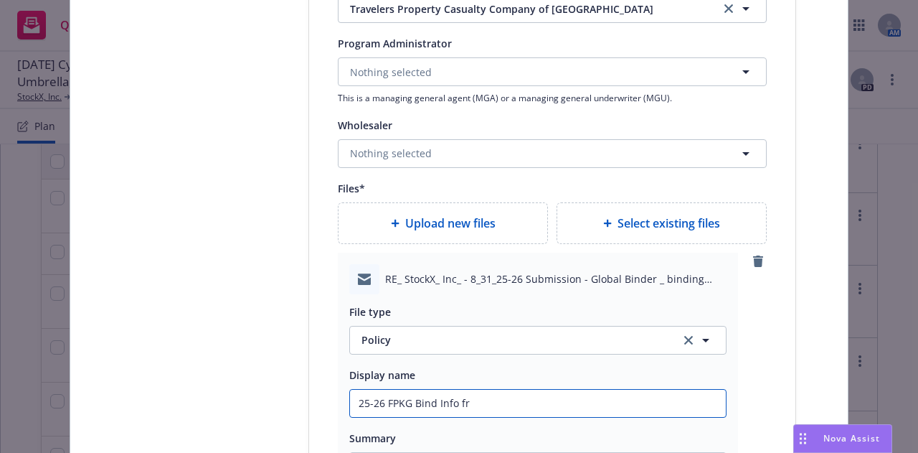
type input "25-26 FPKG Bind Info fro"
type textarea "x"
type input "25-26 FPKG Bind Info from"
type textarea "x"
type input "25-26 FPKG Bind Info from"
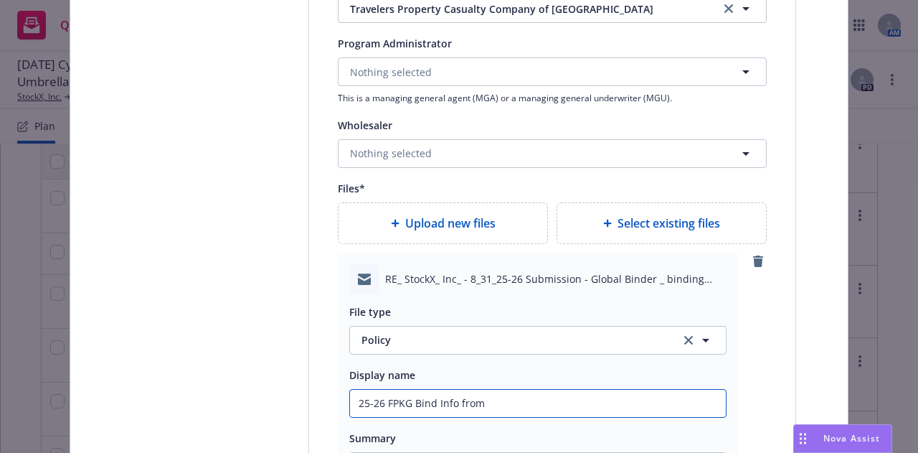
type textarea "x"
type input "25-26 FPKG Bind Info from T"
type textarea "x"
type input "25-26 FPKG Bind Info from Tr"
type textarea "x"
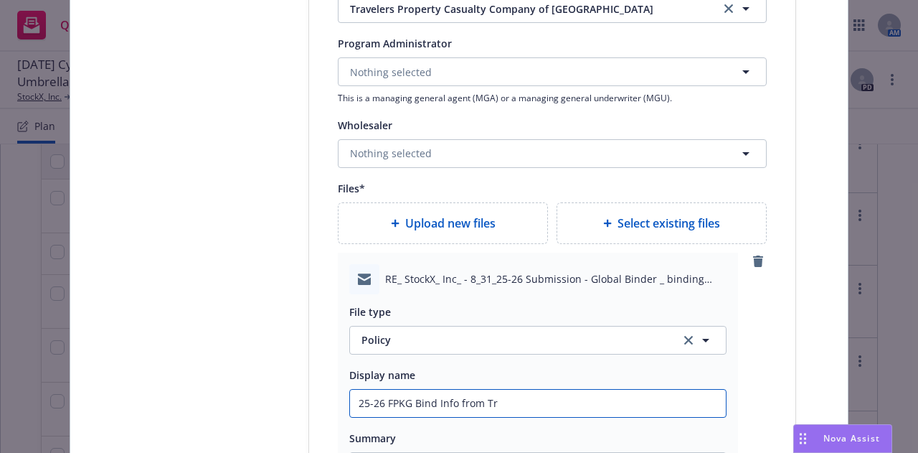
type input "25-26 FPKG Bind Info from Tra"
type textarea "x"
type input "25-26 FPKG Bind Info from Trav"
type textarea "x"
type input "25-26 FPKG Bind Info from Travel"
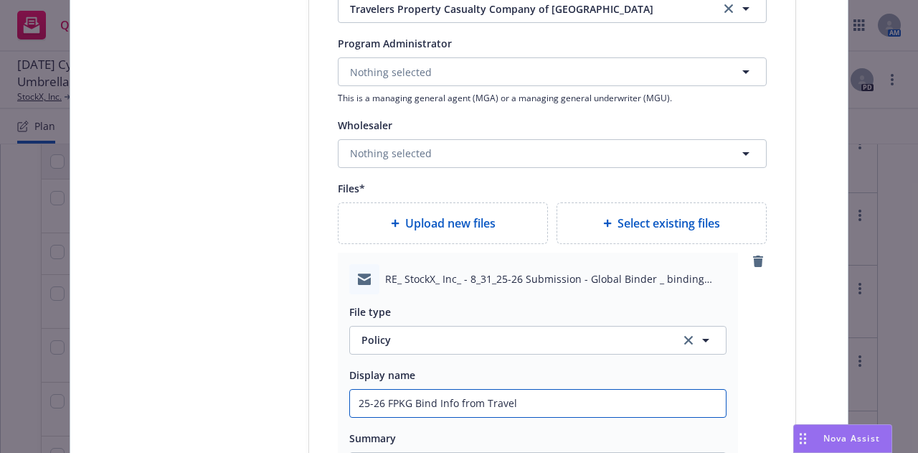
type textarea "x"
type input "25-26 FPKG Bind Info from Travele"
type textarea "x"
type input "25-26 FPKG Bind Info from Traveler"
type textarea "x"
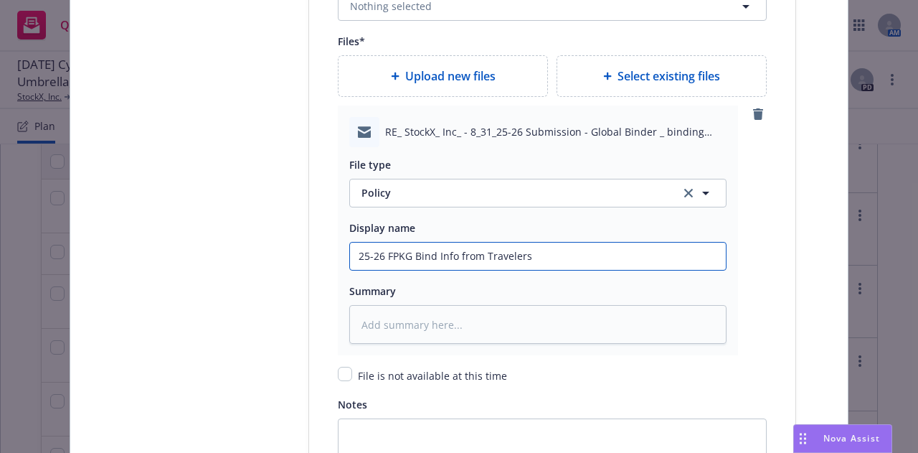
scroll to position [1815, 0]
type input "25-26 FPKG Bind Info from Travelers"
type textarea "x"
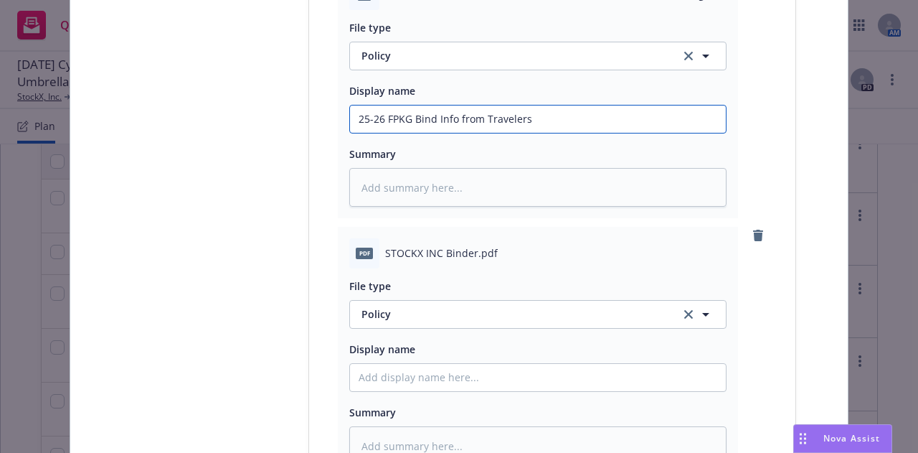
scroll to position [1953, 0]
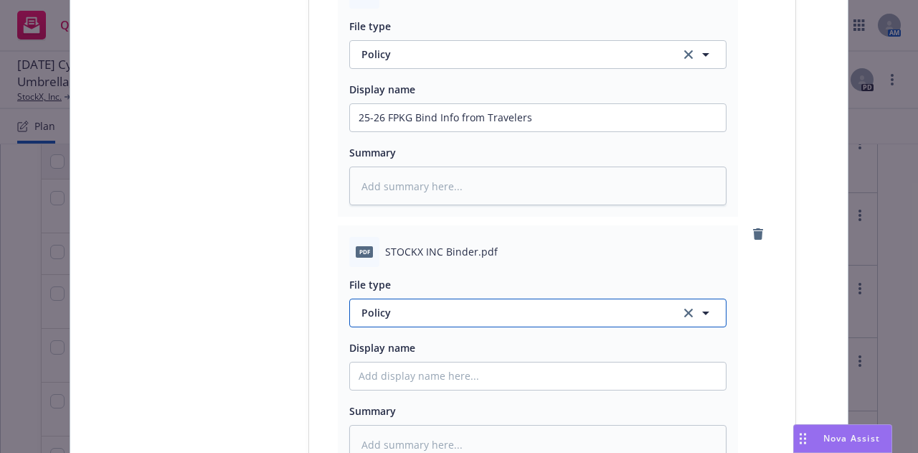
click at [556, 311] on span "Policy" at bounding box center [513, 312] width 302 height 15
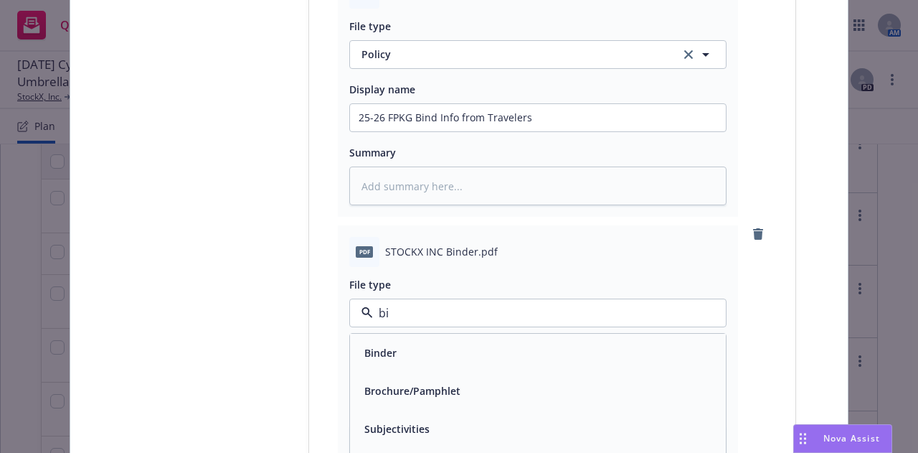
type input "bin"
click at [568, 335] on div "Binder" at bounding box center [538, 353] width 376 height 38
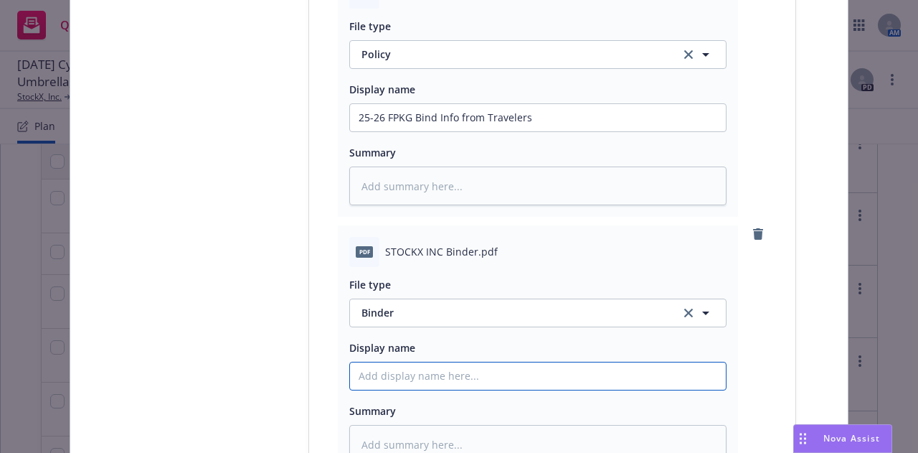
click at [583, 131] on input "Policy display name" at bounding box center [538, 117] width 376 height 27
type textarea "x"
type input "2"
type textarea "x"
type input "25-"
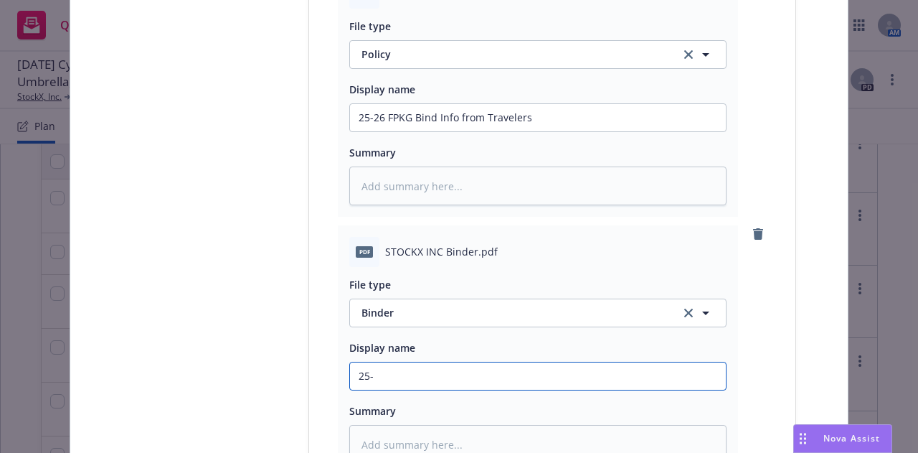
type textarea "x"
type input "25-2"
type textarea "x"
type input "25-26"
type textarea "x"
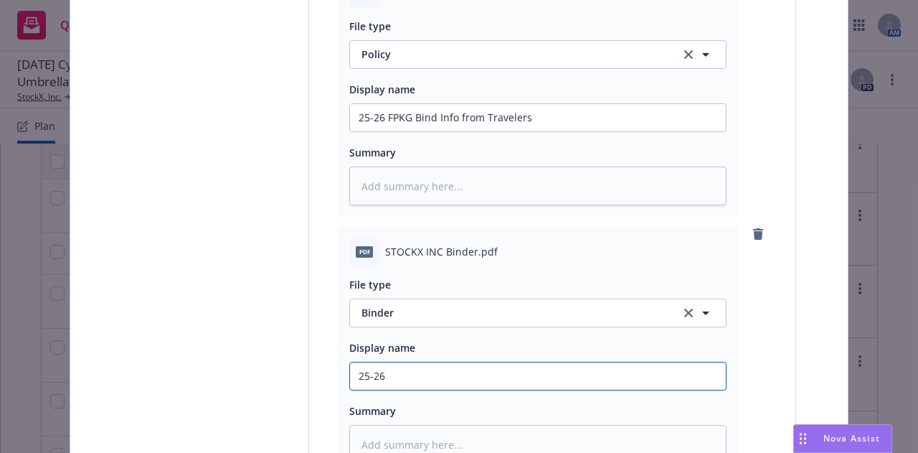
type input "25-26"
type textarea "x"
type input "25-26 PK"
type textarea "x"
type input "25-26 PKG"
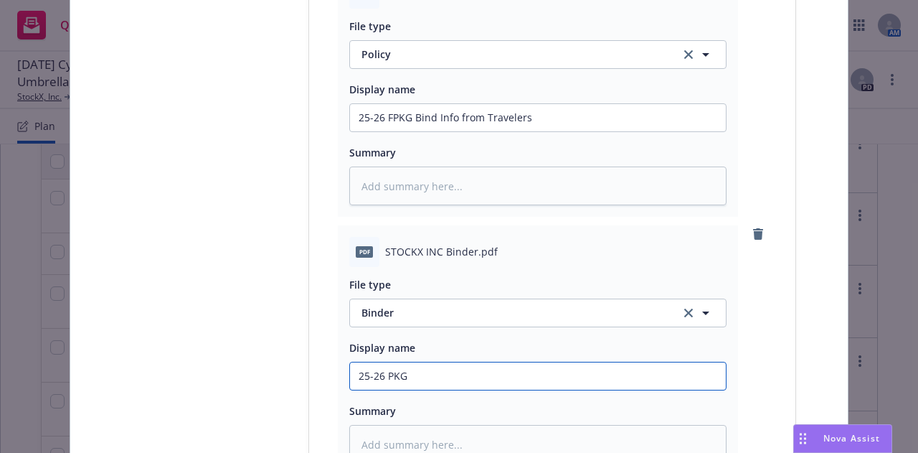
type textarea "x"
type input "25-26 PK"
type textarea "x"
type input "25-26 P"
type textarea "x"
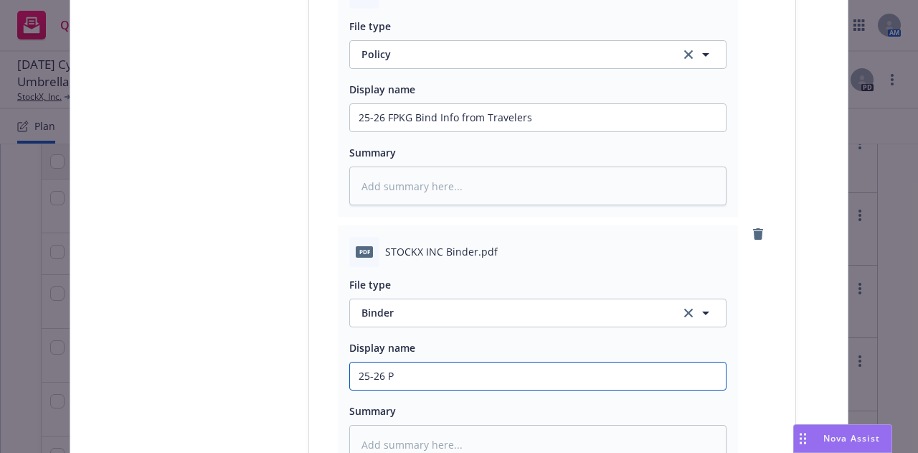
type input "25-26"
type textarea "x"
type input "25-26"
type textarea "x"
type input "25-26"
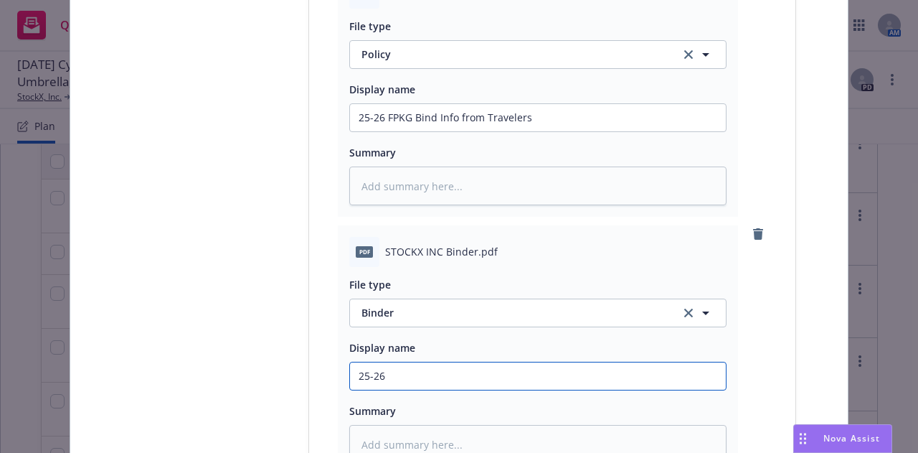
type textarea "x"
type input "25-26 FP"
type textarea "x"
type input "25-26 FPK"
type textarea "x"
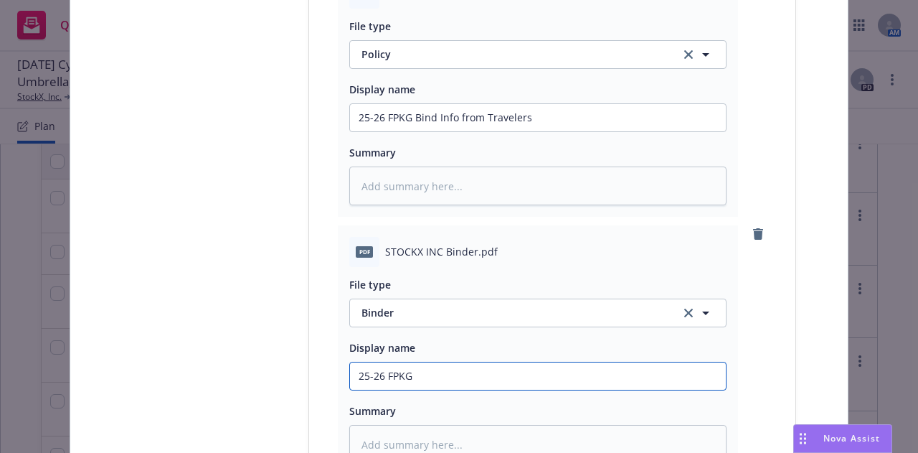
type input "25-26 FPKG"
type textarea "x"
type input "25-26 FPKG B"
type textarea "x"
type input "25-26 FPKG Bn"
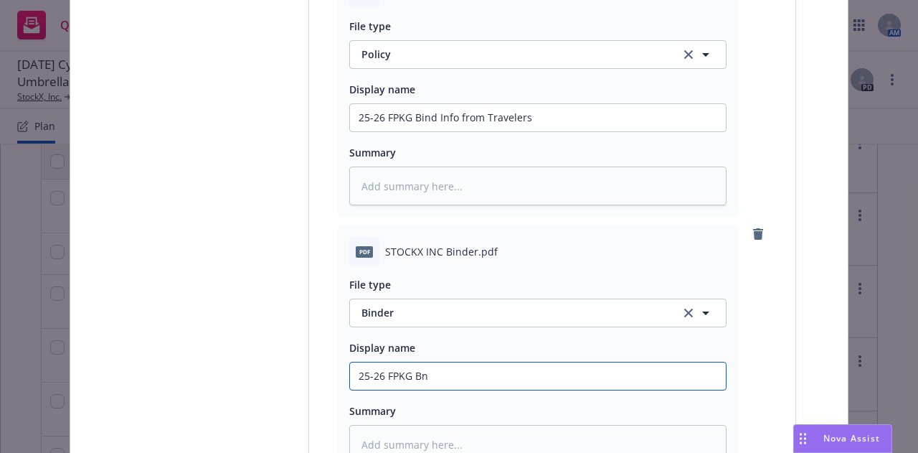
type textarea "x"
type input "25-26 FPKG B"
type textarea "x"
type input "25-26 FPKG Bin"
type textarea "x"
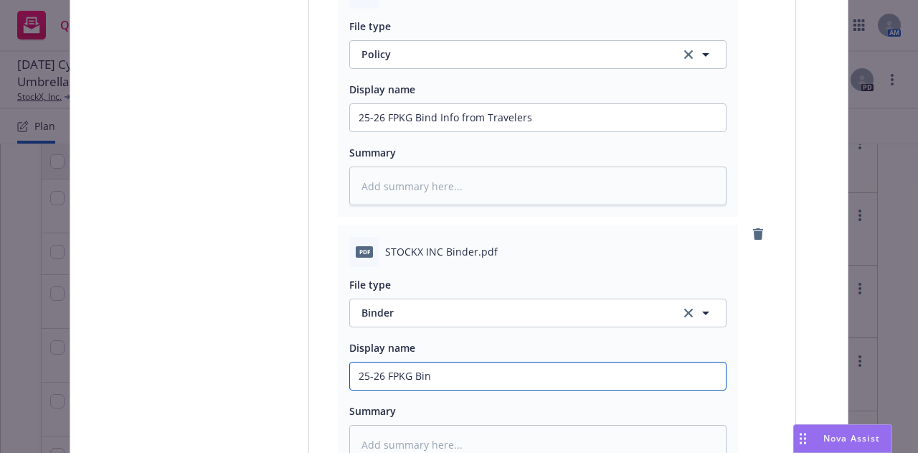
type input "25-26 FPKG Bind"
type textarea "x"
type input "25-26 FPKG Binde"
type textarea "x"
type input "25-26 FPKG Binder"
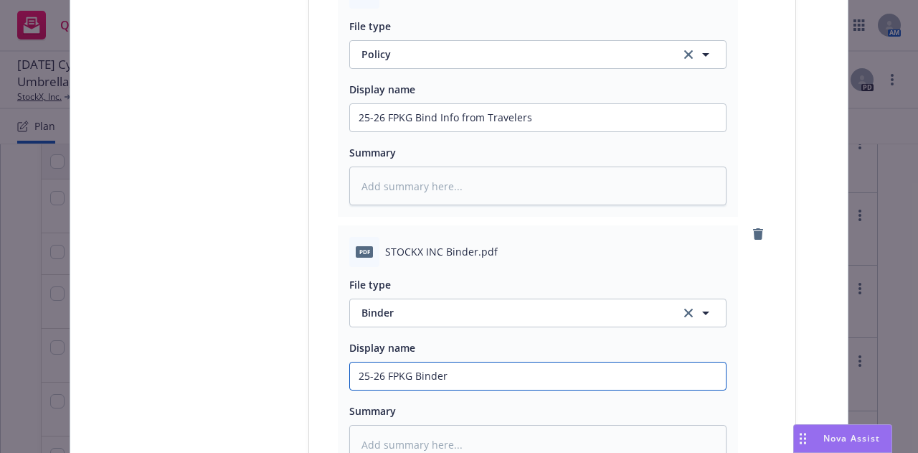
type textarea "x"
type input "25-26 FPKG Binder ("
type textarea "x"
type input "25-26 FPKG Binder (T"
type textarea "x"
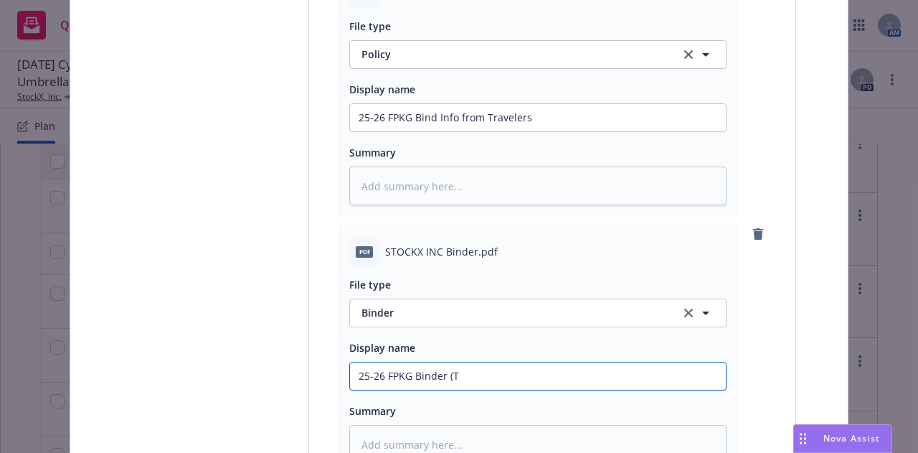
type input "25-26 FPKG Binder (Tr"
type textarea "x"
type input "25-26 FPKG Binder (Tra"
type textarea "x"
type input "25-26 FPKG Binder (Trav"
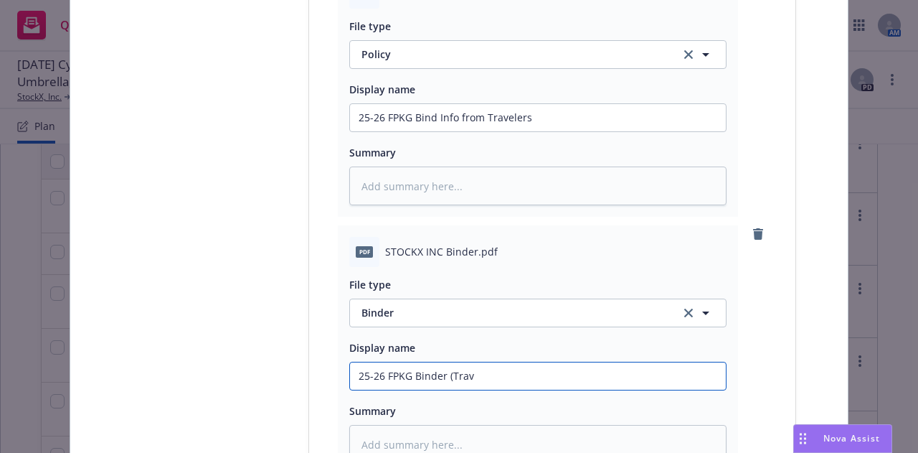
type textarea "x"
type input "25-26 FPKG Binder (Trave"
type textarea "x"
type input "25-26 FPKG Binder (Travele"
type textarea "x"
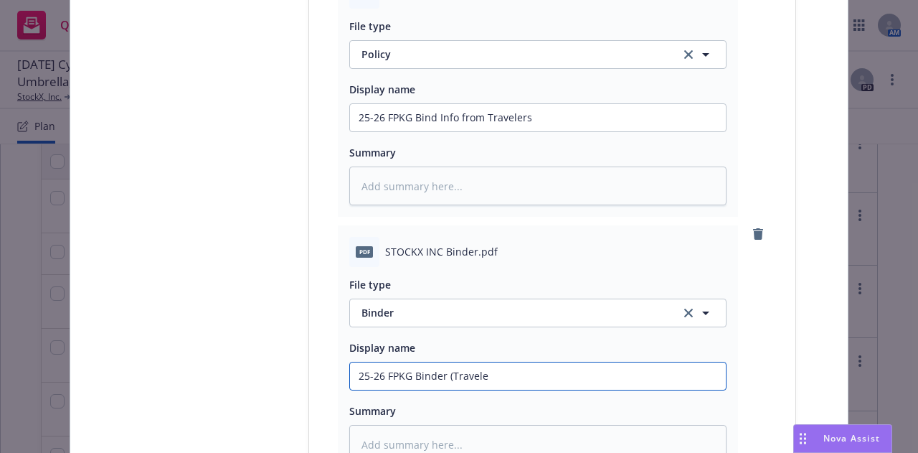
type input "25-26 FPKG Binder (Traveler"
type textarea "x"
type input "25-26 FPKG Binder (Travelers"
type textarea "x"
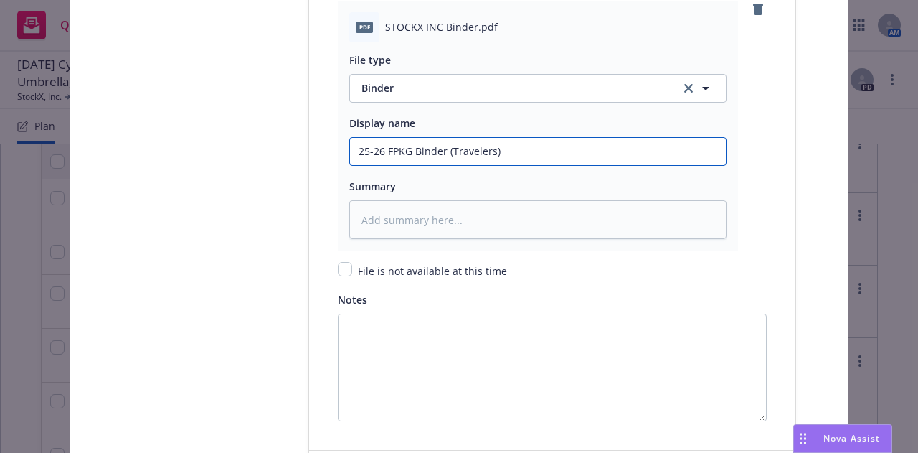
scroll to position [2309, 0]
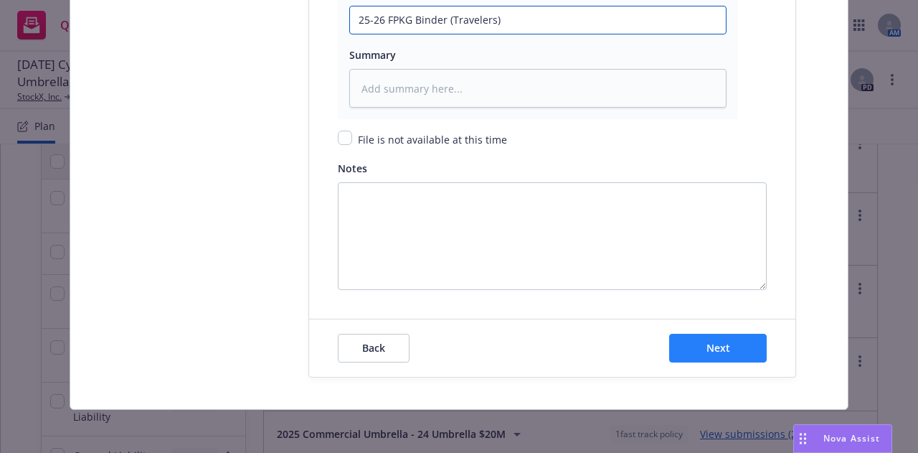
type input "25-26 FPKG Binder (Travelers)"
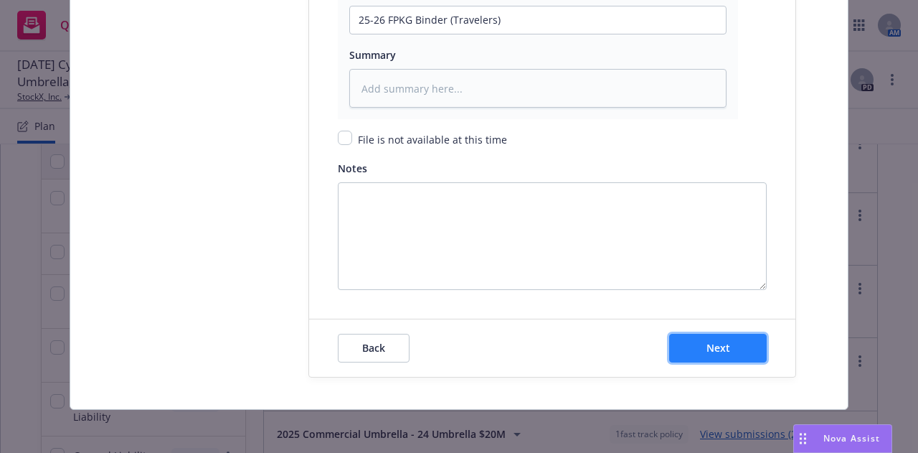
click at [695, 337] on button "Next" at bounding box center [718, 348] width 98 height 29
type textarea "x"
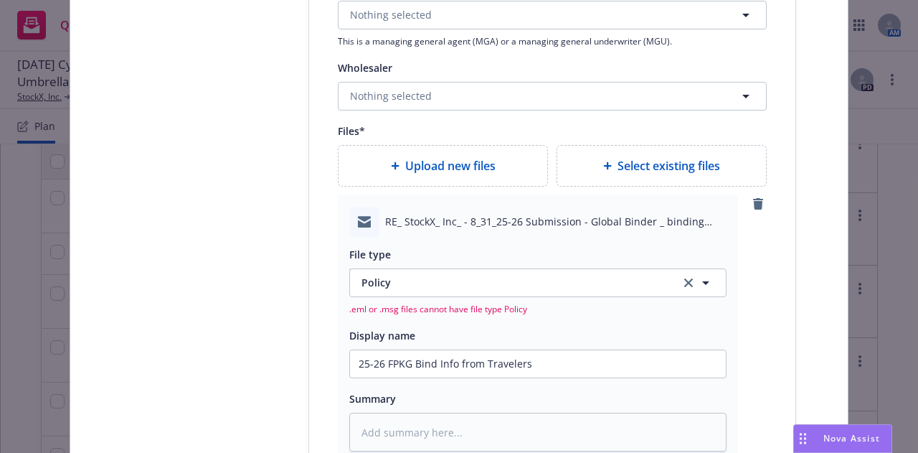
scroll to position [1746, 0]
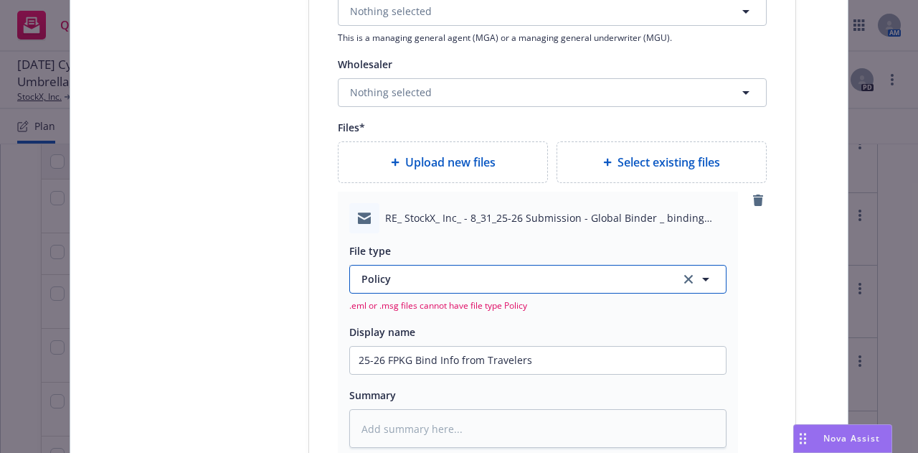
click at [614, 273] on span "Policy" at bounding box center [513, 278] width 302 height 15
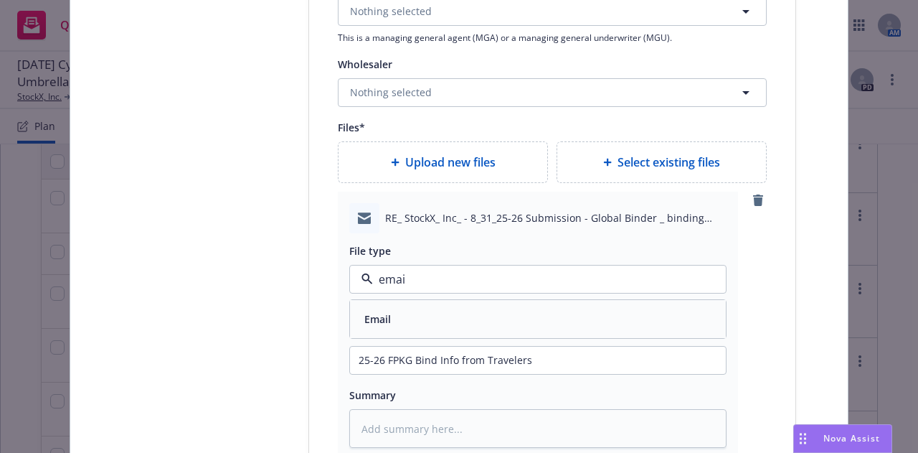
type input "email"
click at [634, 311] on div "Email" at bounding box center [538, 319] width 359 height 21
type textarea "x"
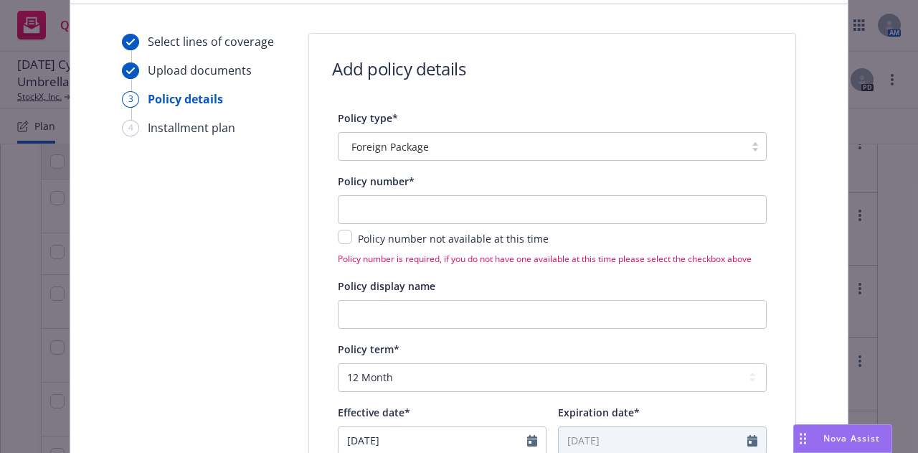
scroll to position [0, 0]
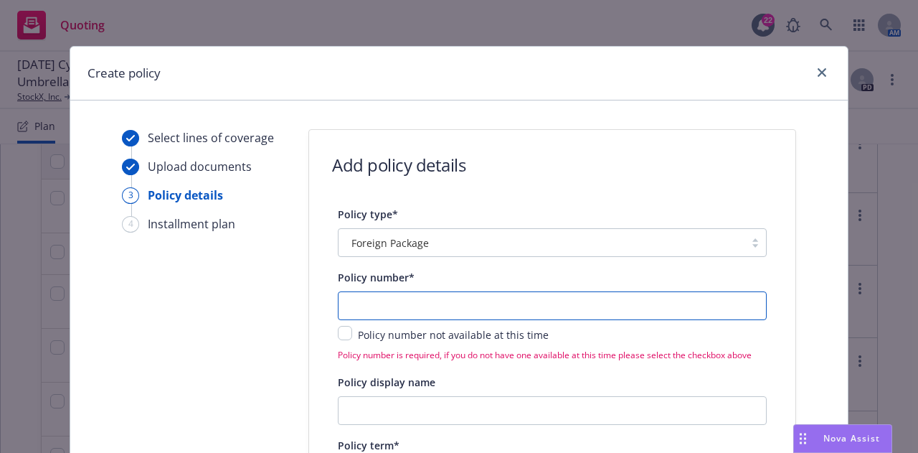
click at [701, 301] on input "text" at bounding box center [552, 305] width 429 height 29
paste input "ZGC-91N96441"
type input "ZGC-91N96441"
type textarea "x"
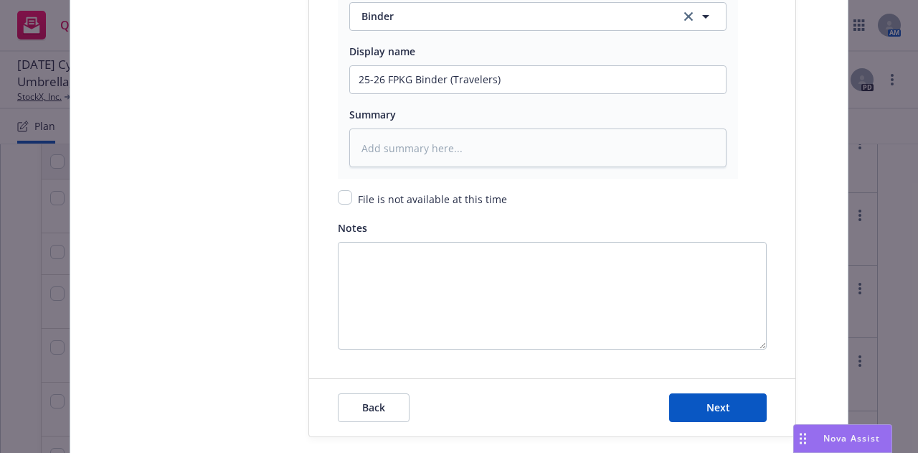
scroll to position [2298, 0]
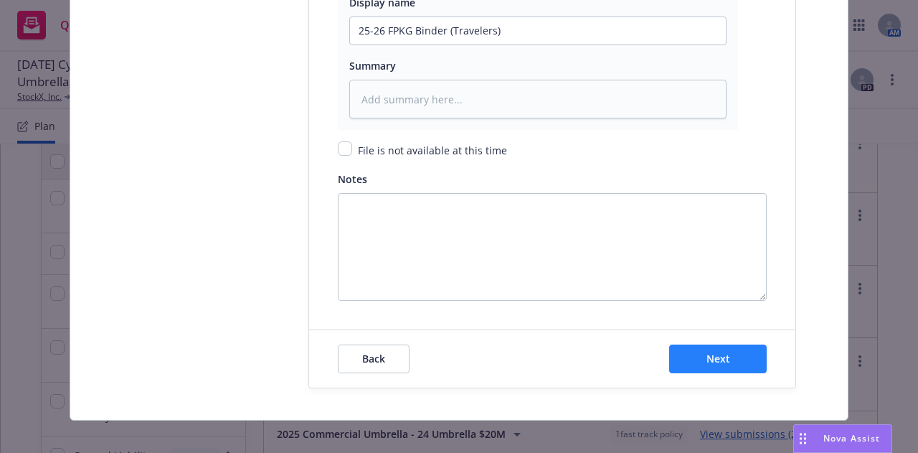
type input "ZGC-91N96441"
click at [756, 365] on button "Next" at bounding box center [718, 358] width 98 height 29
type textarea "x"
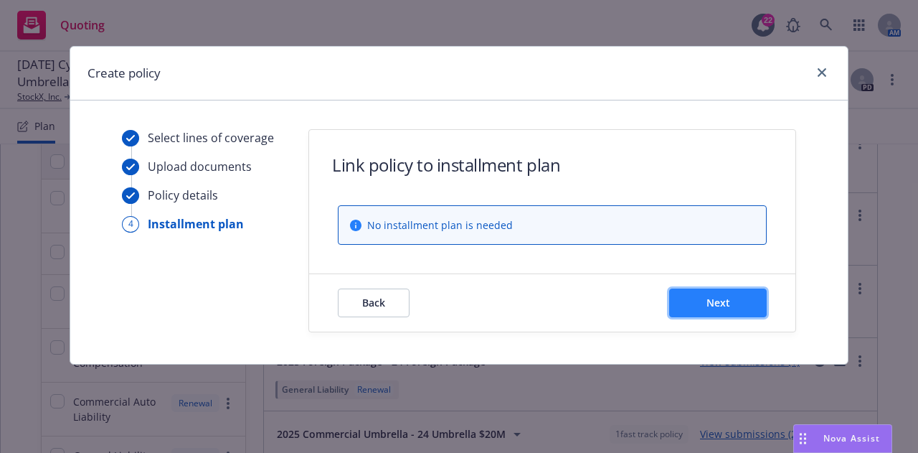
click at [722, 312] on button "Next" at bounding box center [718, 302] width 98 height 29
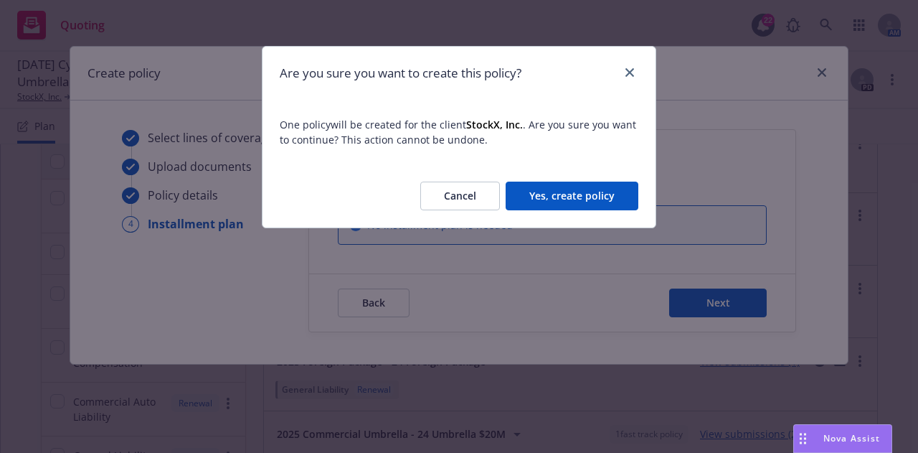
click at [607, 196] on button "Yes, create policy" at bounding box center [572, 196] width 133 height 29
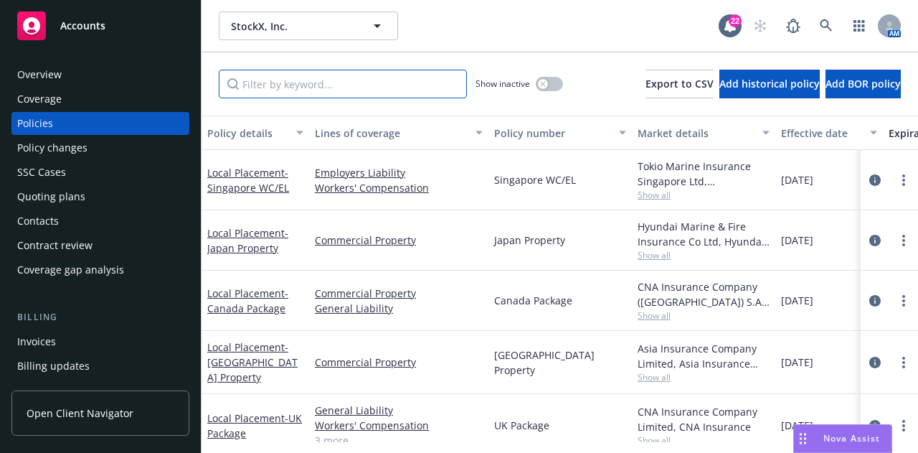
click at [357, 83] on input "Filter by keyword..." at bounding box center [343, 84] width 248 height 29
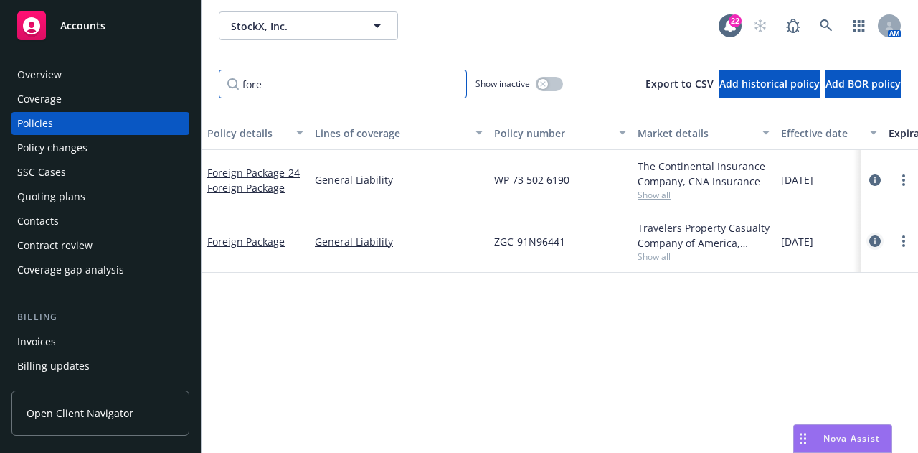
type input "fore"
click at [879, 235] on icon "circleInformation" at bounding box center [875, 240] width 11 height 11
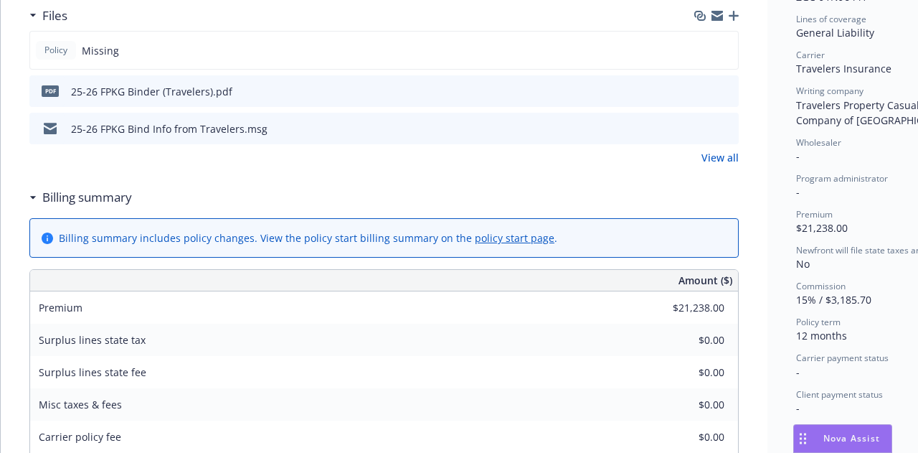
scroll to position [392, 0]
click at [705, 128] on icon "download file" at bounding box center [701, 128] width 11 height 11
click at [703, 85] on icon "download file" at bounding box center [701, 90] width 11 height 11
